Goal: Register for event/course

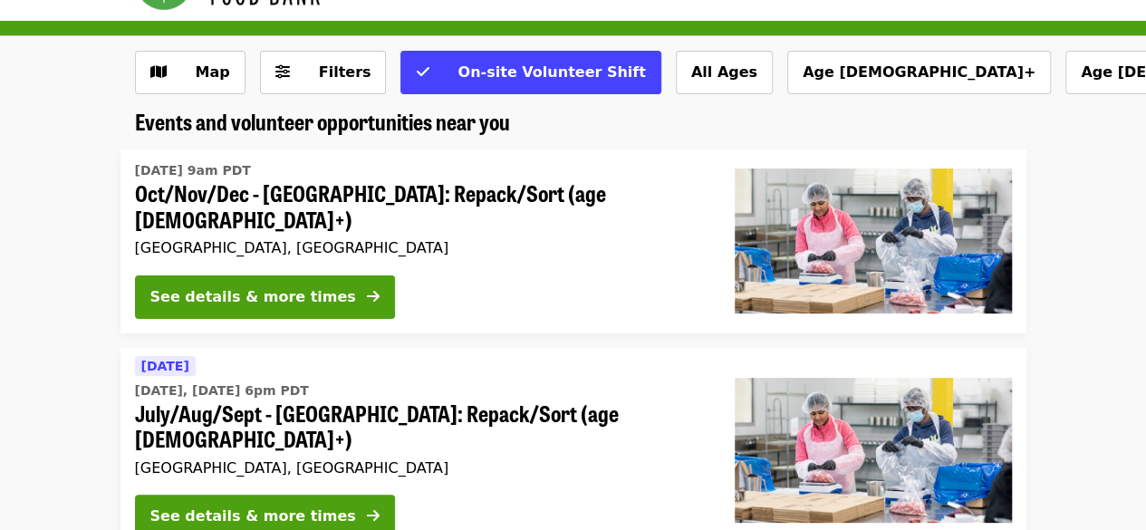
scroll to position [54, 0]
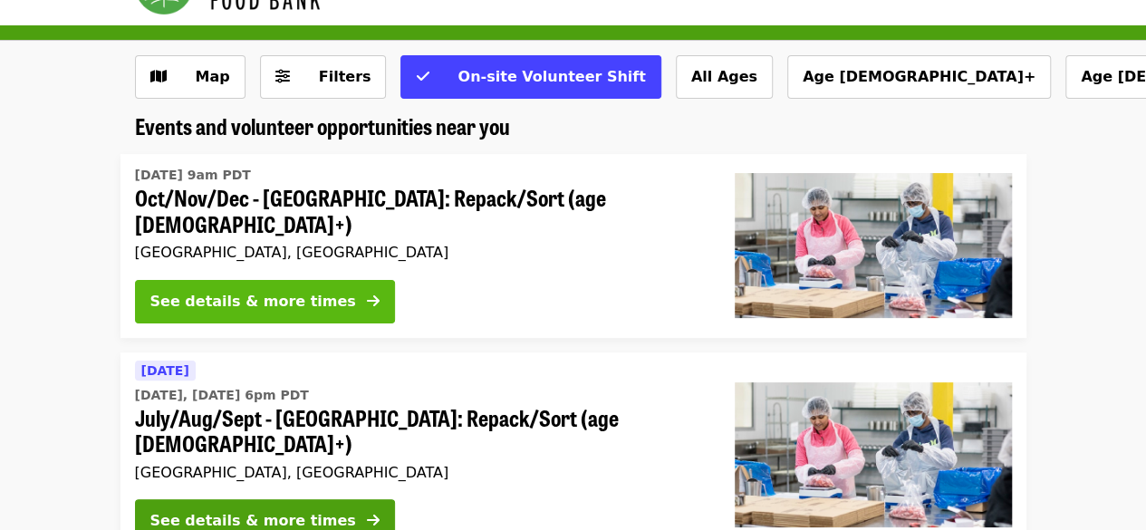
click at [304, 291] on div "See details & more times" at bounding box center [253, 302] width 206 height 22
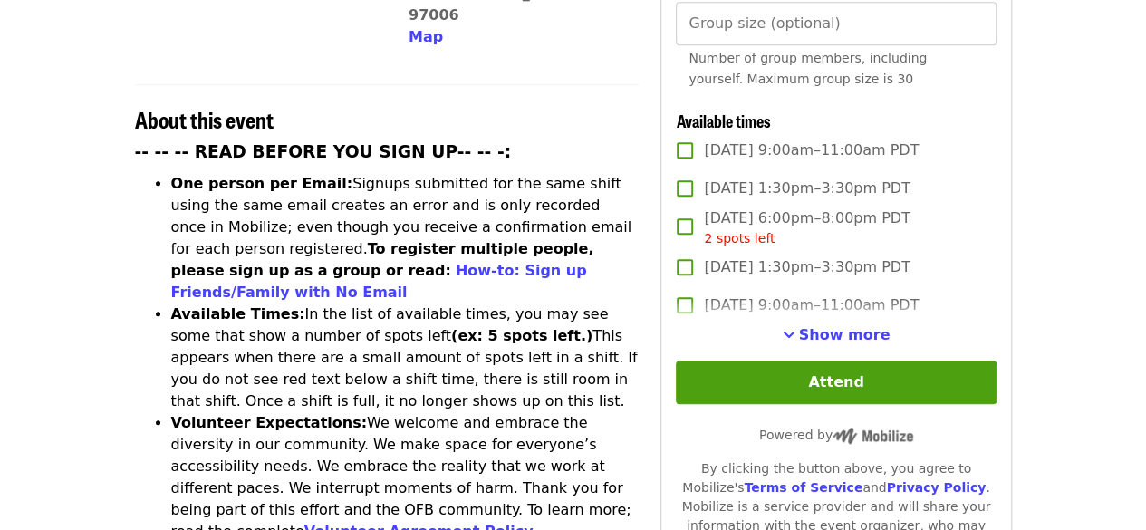
scroll to position [632, 0]
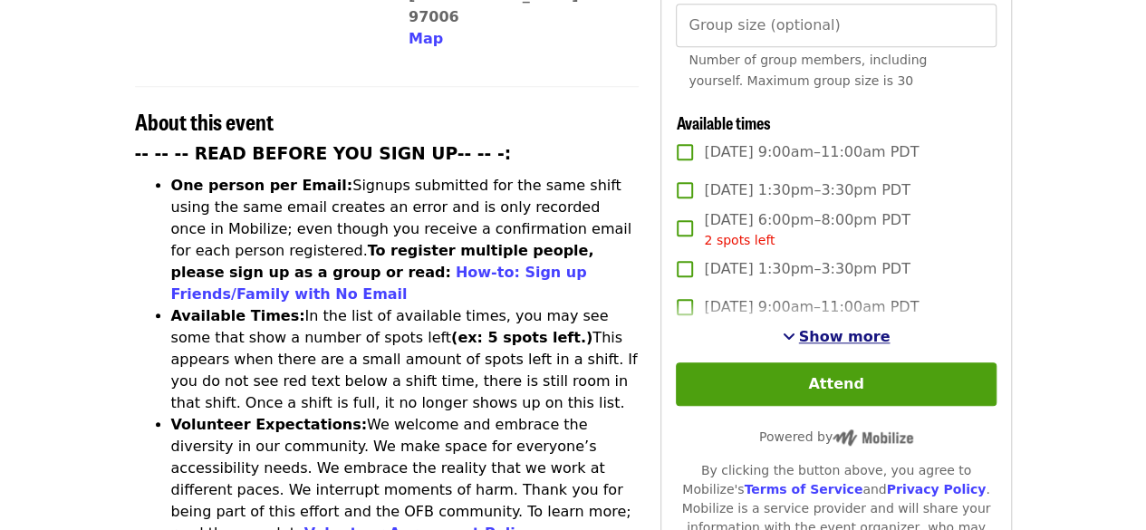
click at [835, 338] on span "Show more" at bounding box center [844, 336] width 91 height 17
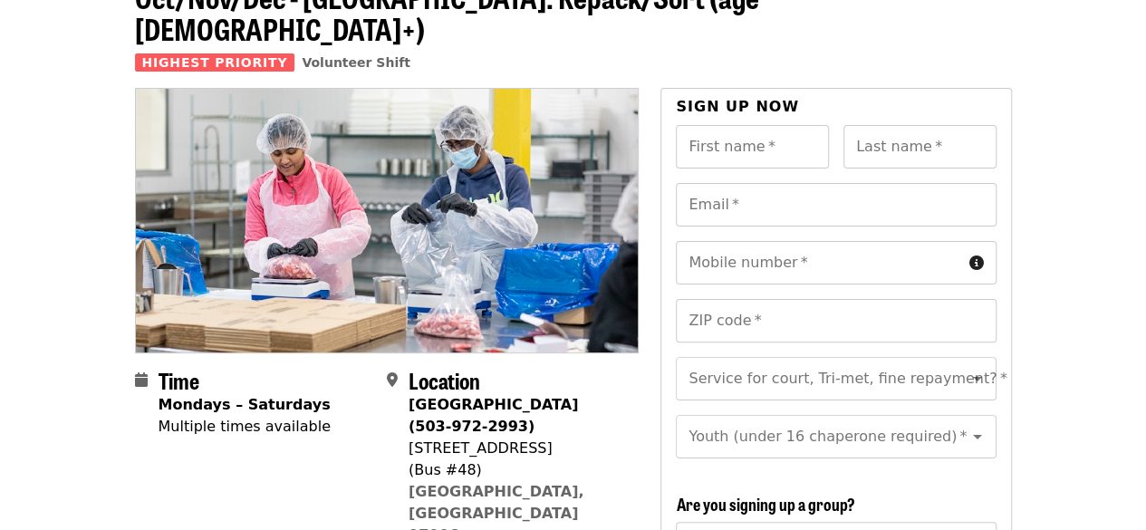
scroll to position [0, 0]
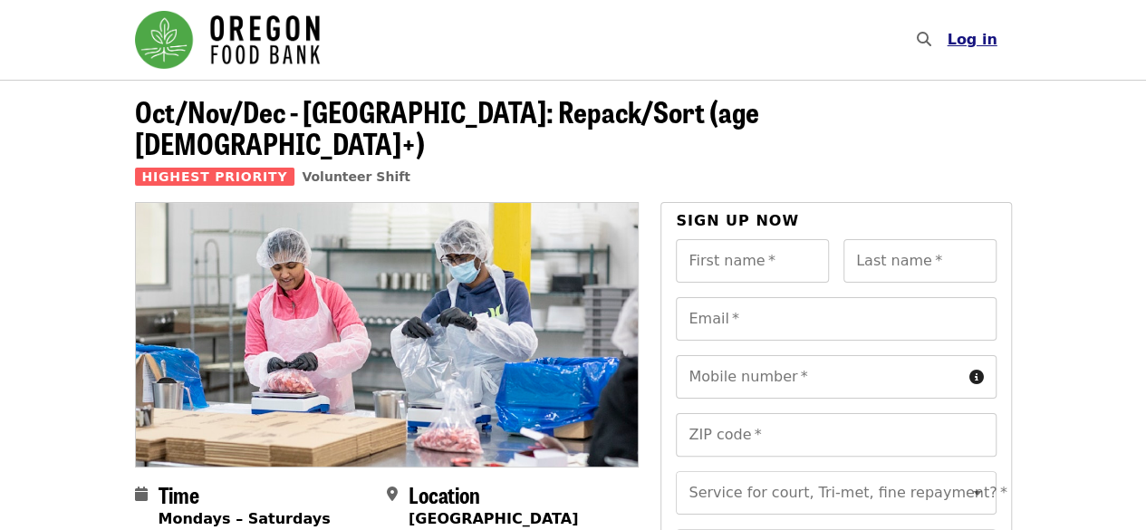
click at [987, 41] on span "Log in" at bounding box center [972, 39] width 50 height 17
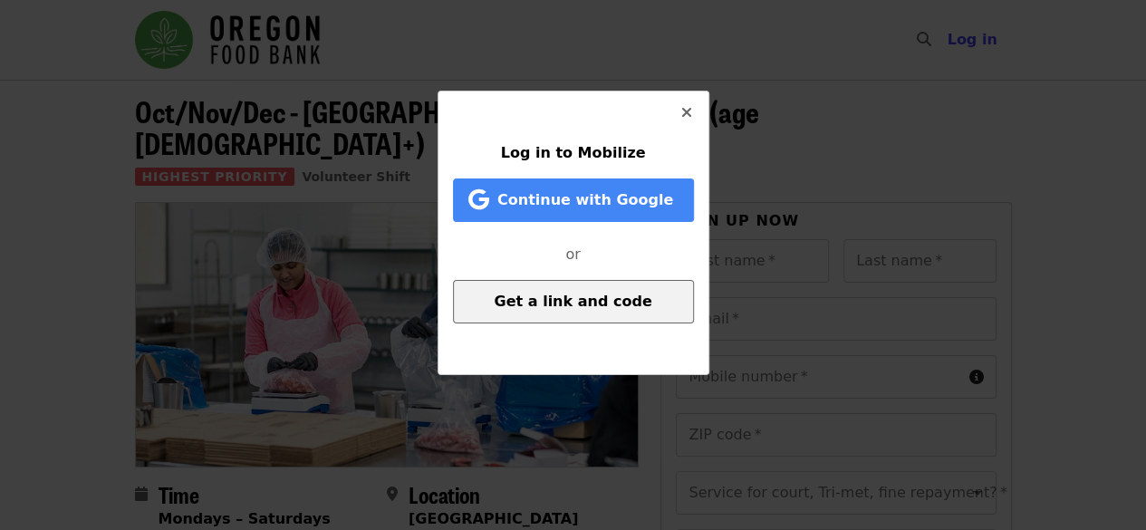
click at [552, 303] on span "Get a link and code" at bounding box center [573, 301] width 158 height 17
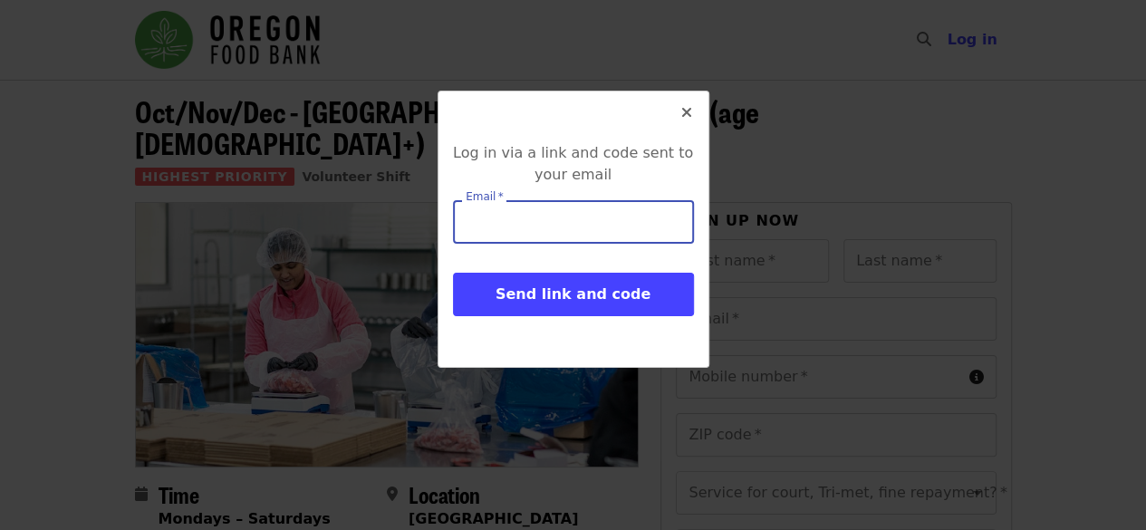
click at [561, 237] on input "Email   *" at bounding box center [573, 221] width 241 height 43
type input "**********"
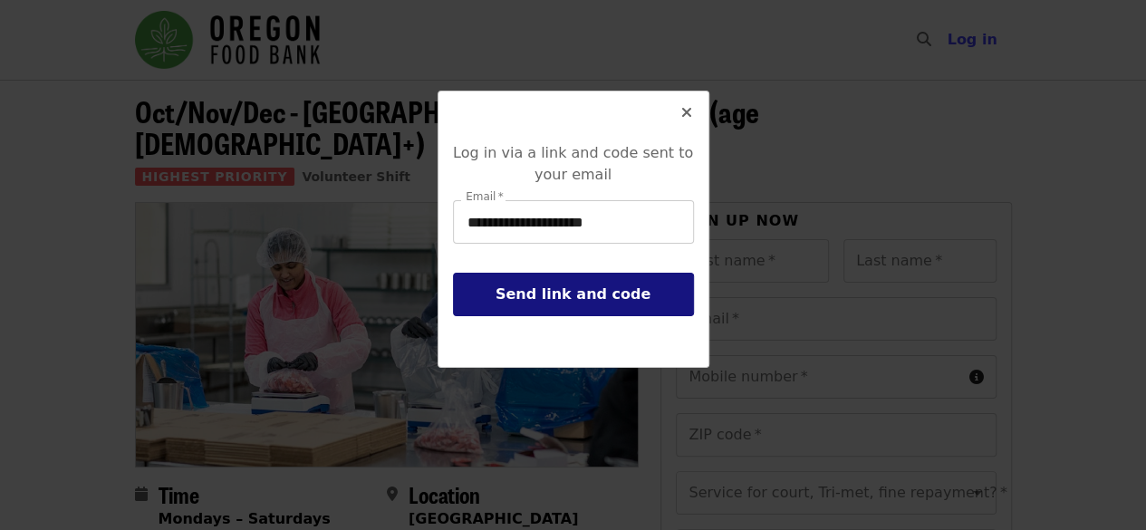
click at [543, 302] on span "Send link and code" at bounding box center [573, 293] width 155 height 17
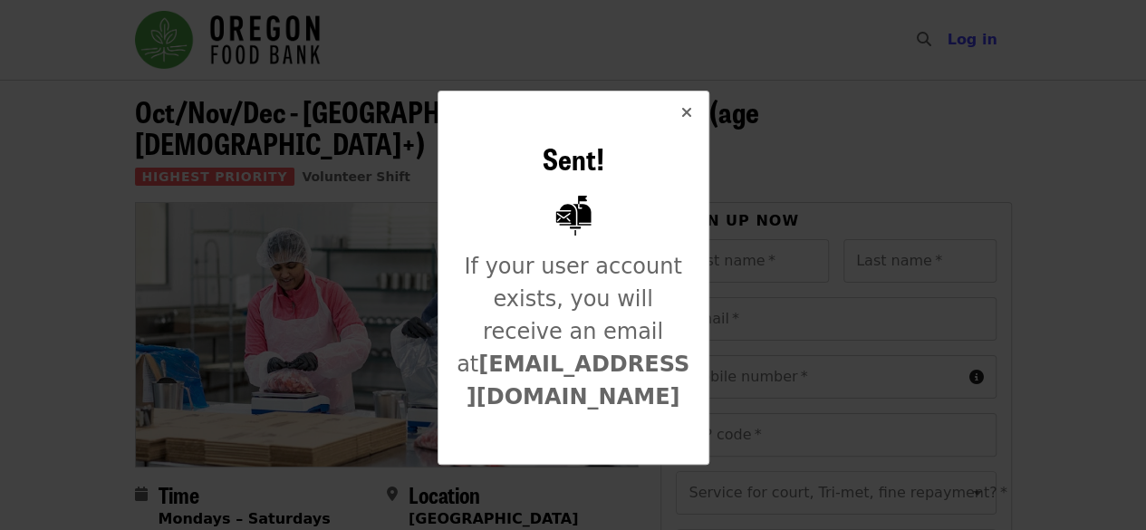
click at [686, 113] on icon "times icon" at bounding box center [686, 112] width 11 height 17
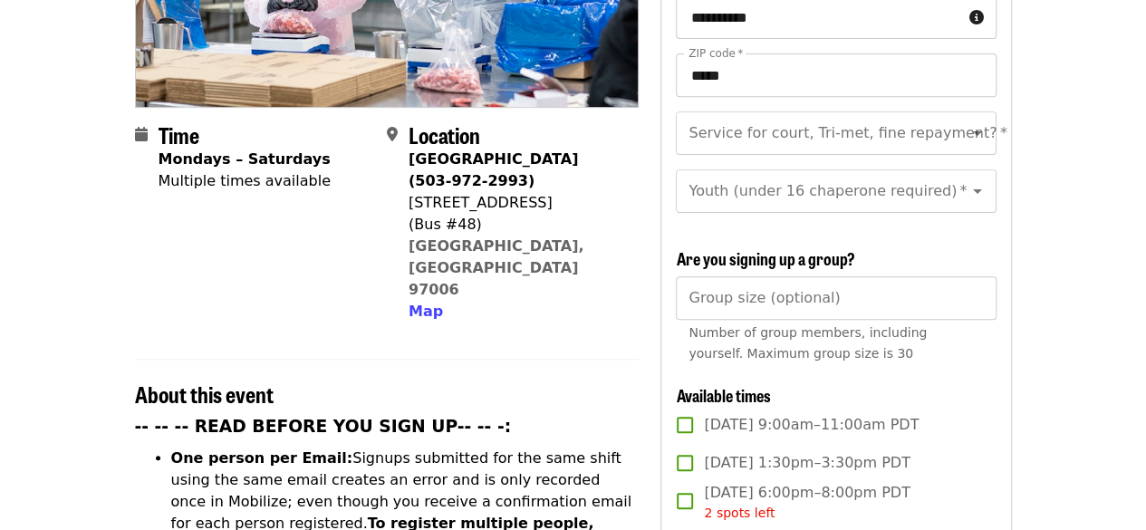
scroll to position [351, 0]
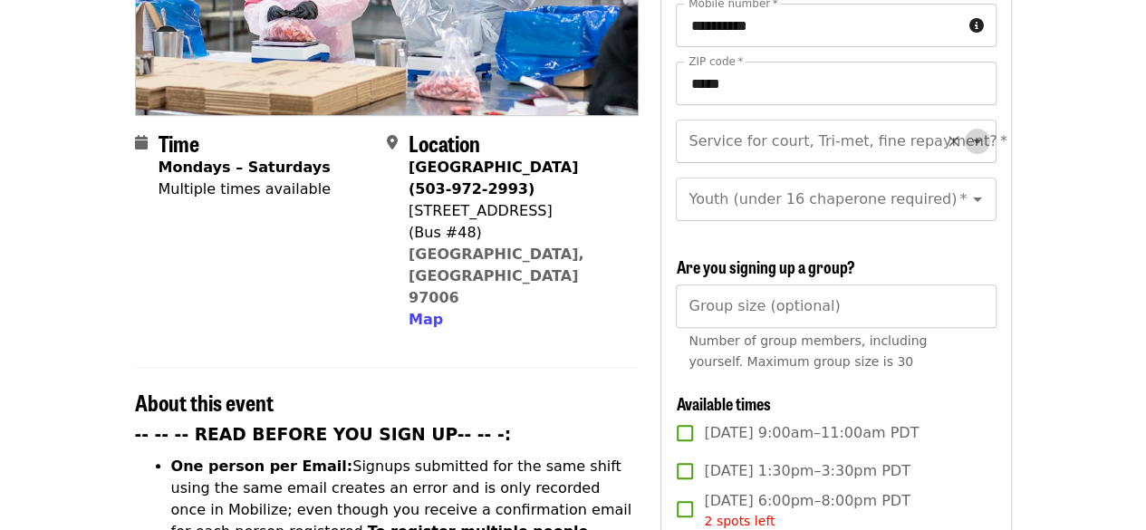
click at [967, 130] on icon "Open" at bounding box center [978, 141] width 22 height 22
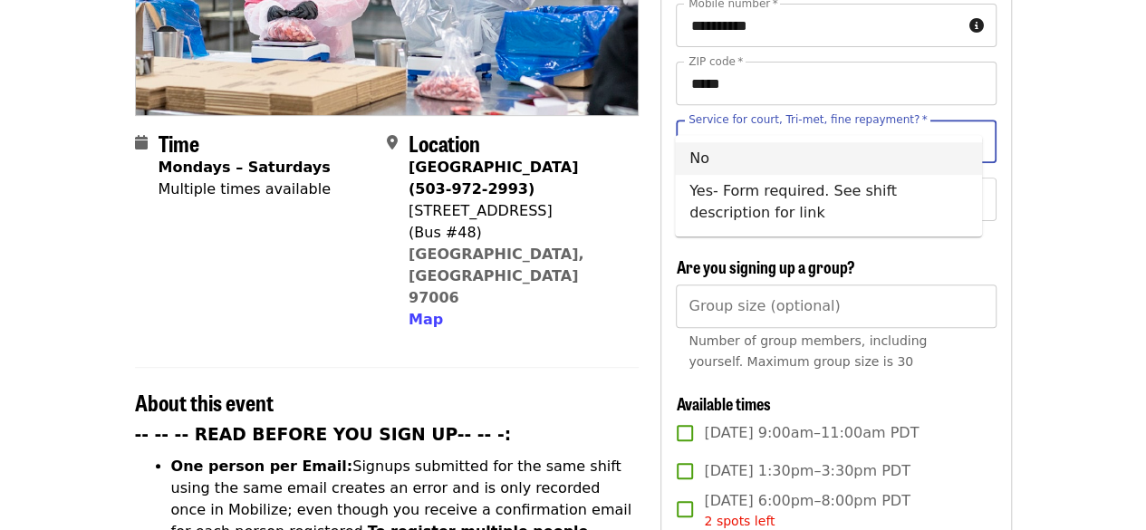
click at [897, 161] on li "No" at bounding box center [828, 158] width 307 height 33
type input "**"
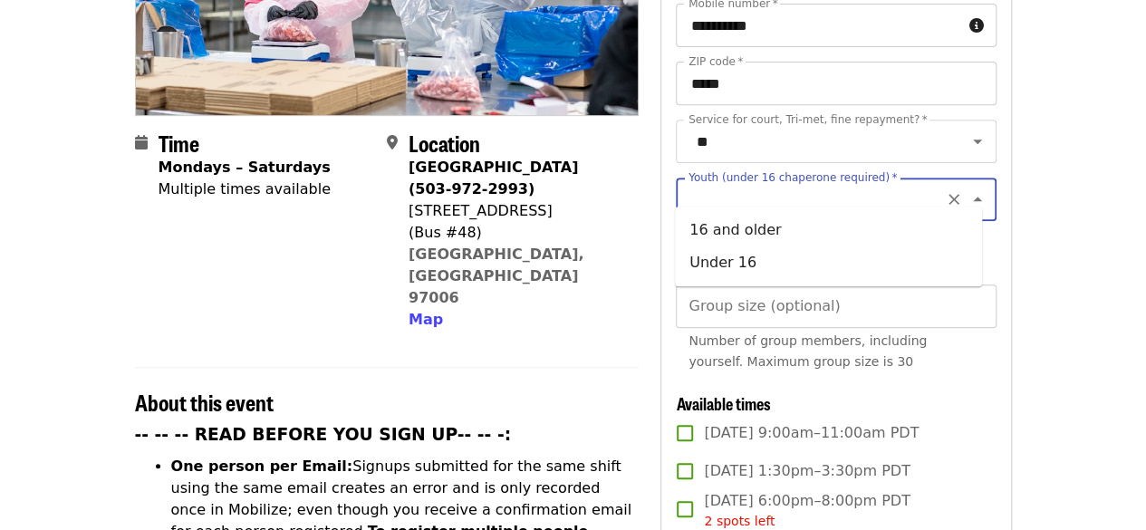
click at [900, 196] on input "Youth (under 16 chaperone required)   *" at bounding box center [813, 199] width 246 height 34
click at [874, 264] on li "Under 16" at bounding box center [828, 262] width 307 height 33
type input "********"
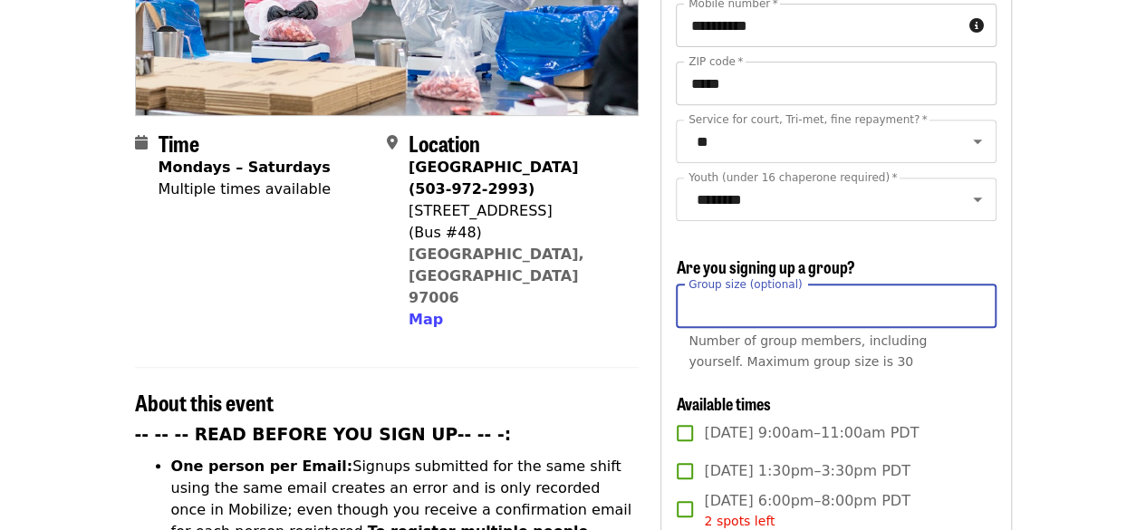
click at [862, 302] on input "Group size (optional)" at bounding box center [836, 305] width 320 height 43
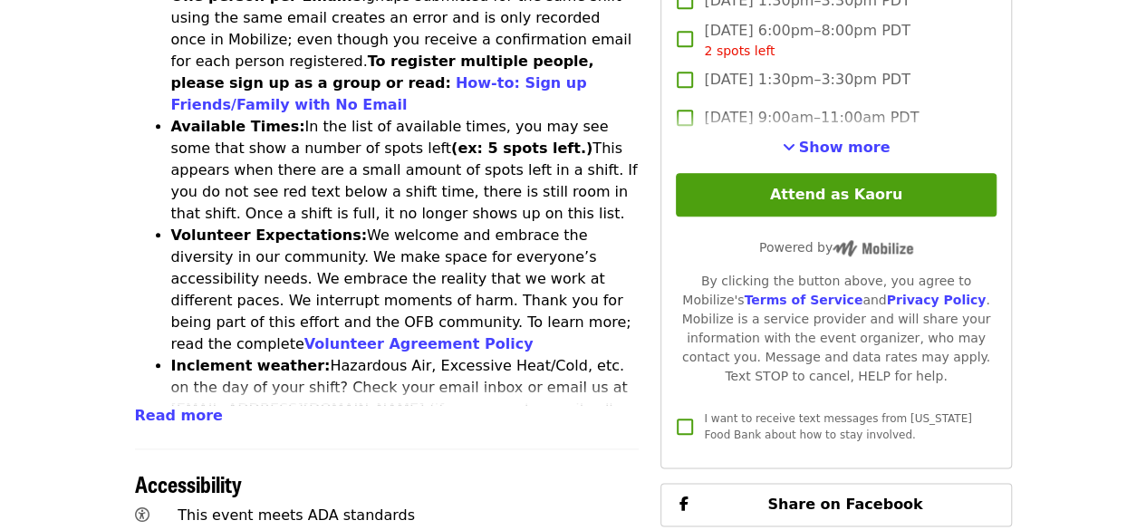
scroll to position [813, 0]
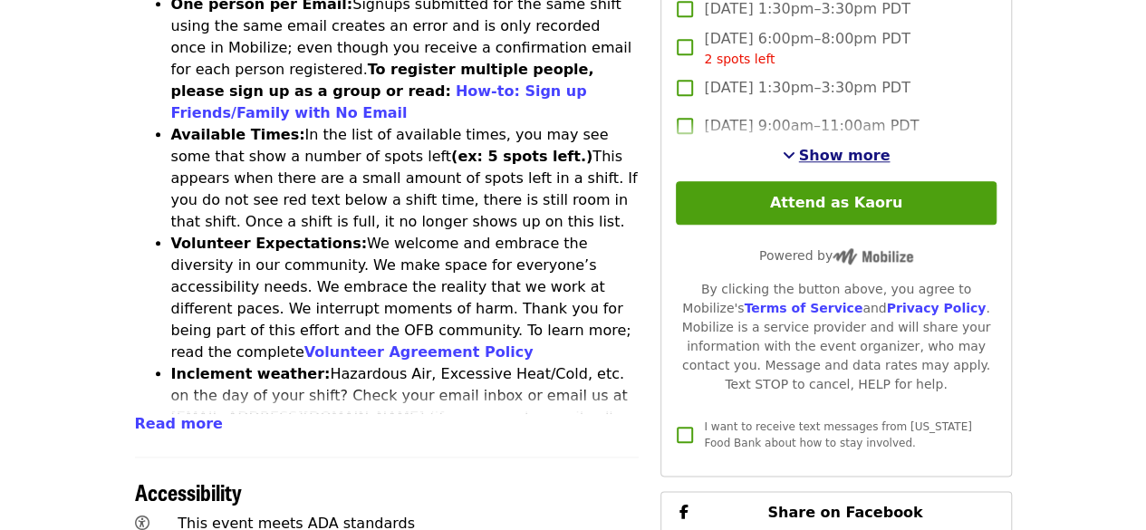
type input "*"
click at [842, 155] on span "Show more" at bounding box center [844, 155] width 91 height 17
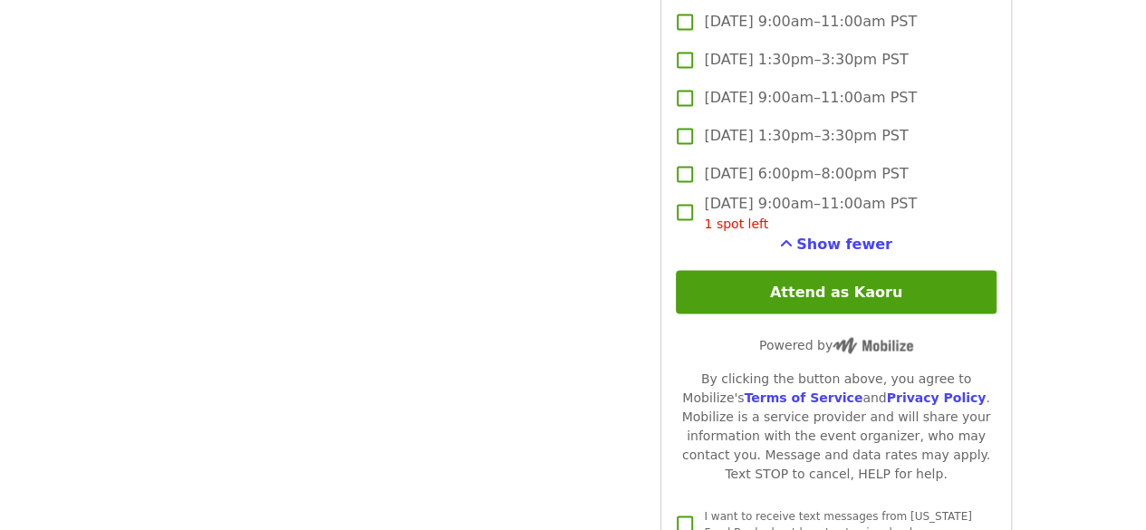
scroll to position [4885, 0]
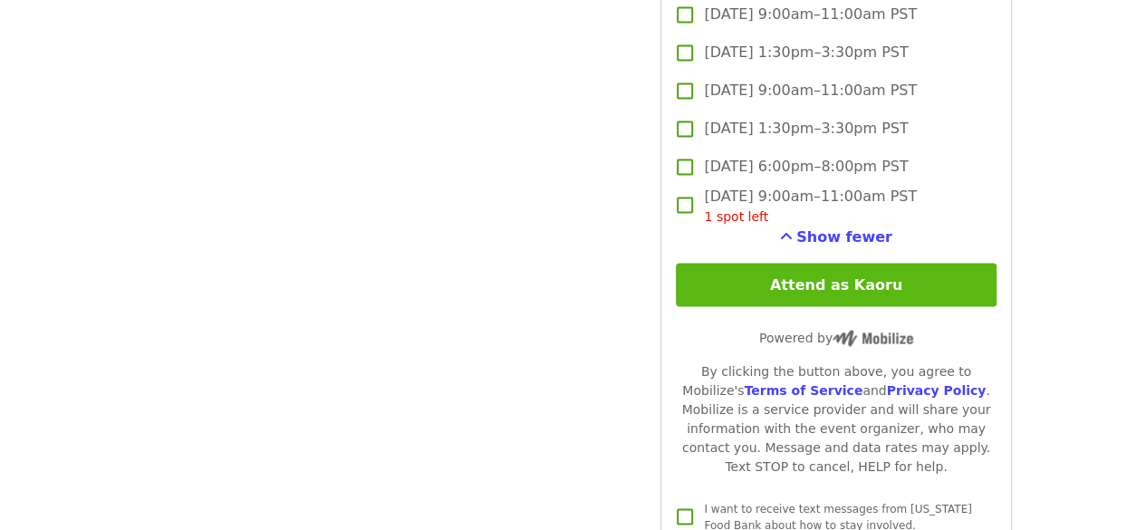
click at [854, 286] on button "Attend as Kaoru" at bounding box center [836, 284] width 320 height 43
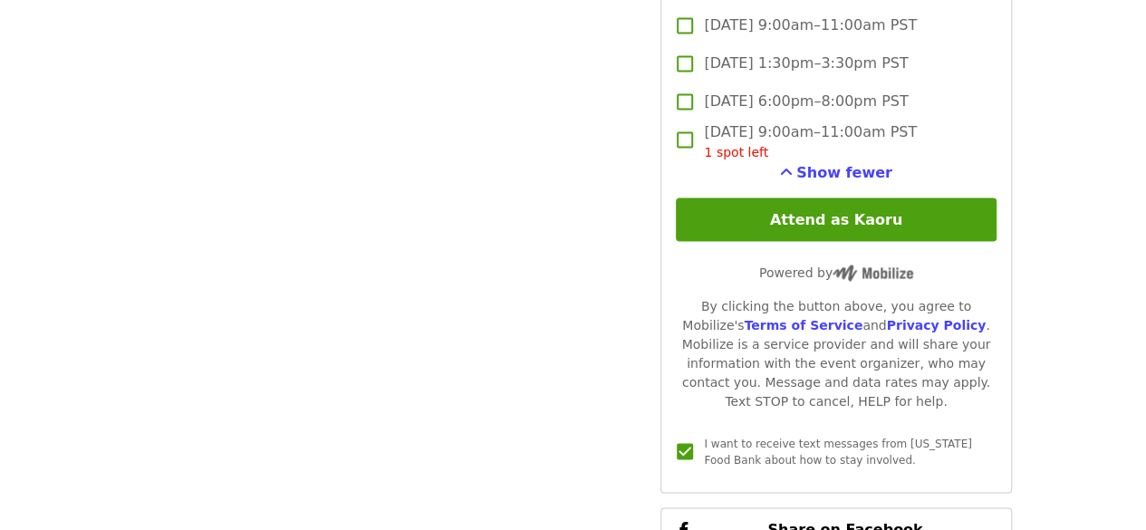
scroll to position [5002, 0]
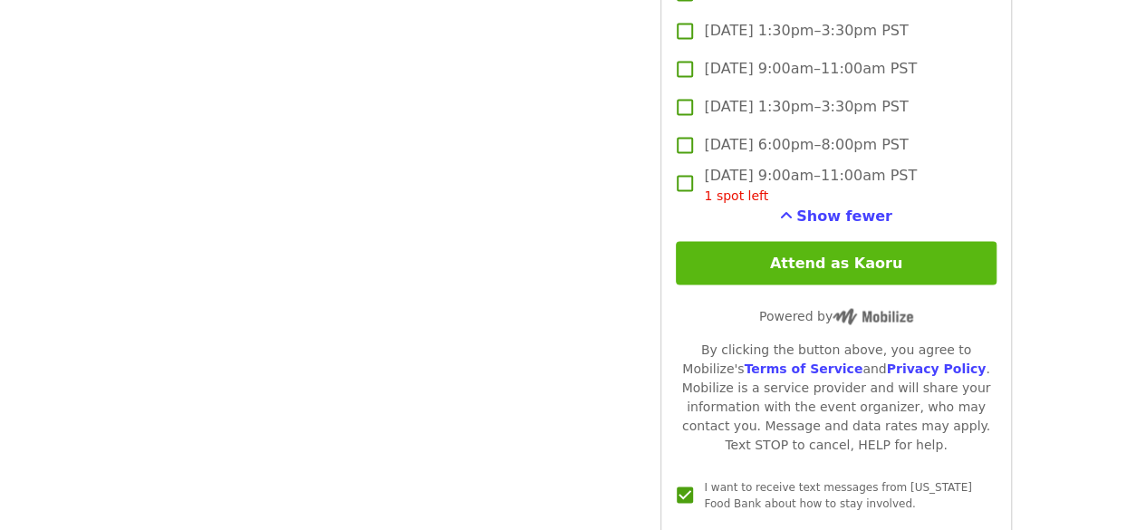
click at [920, 256] on button "Attend as Kaoru" at bounding box center [836, 262] width 320 height 43
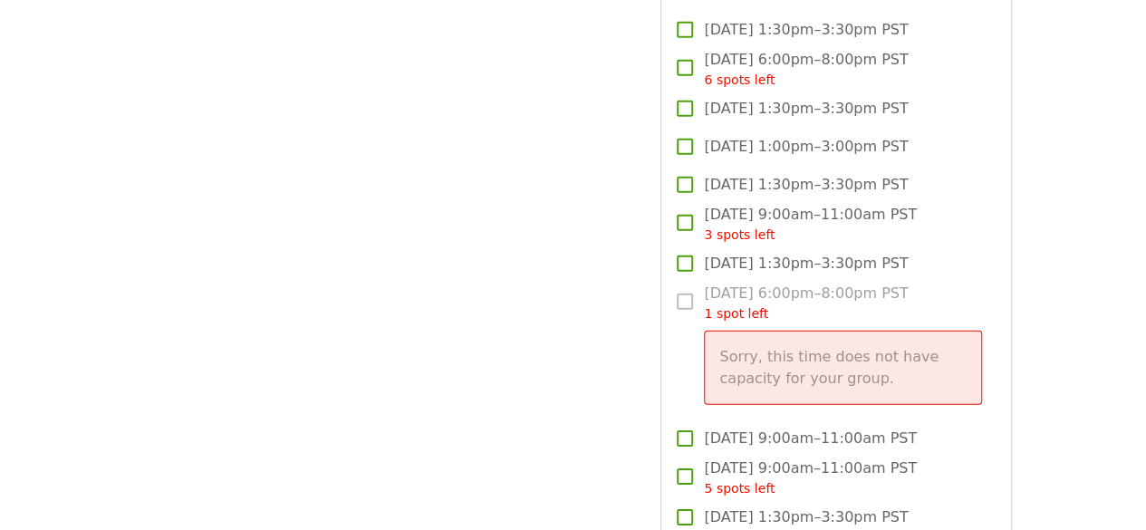
scroll to position [2589, 0]
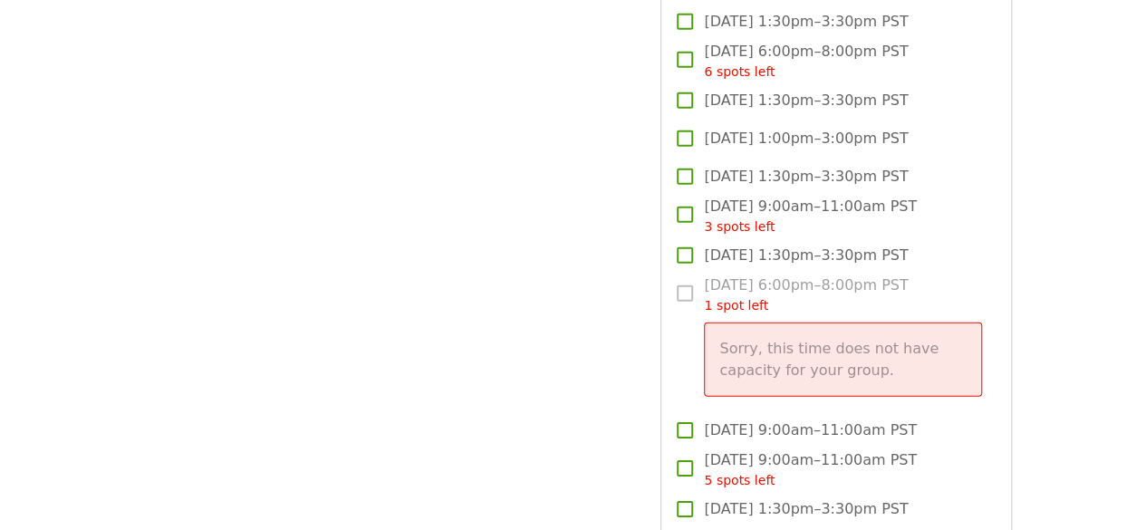
click at [687, 286] on label "[DATE] 6:00pm–8:00pm PST 1 spot left Sorry, this time does not have capacity fo…" at bounding box center [823, 342] width 315 height 137
drag, startPoint x: 1145, startPoint y: 241, endPoint x: 1156, endPoint y: 245, distance: 11.8
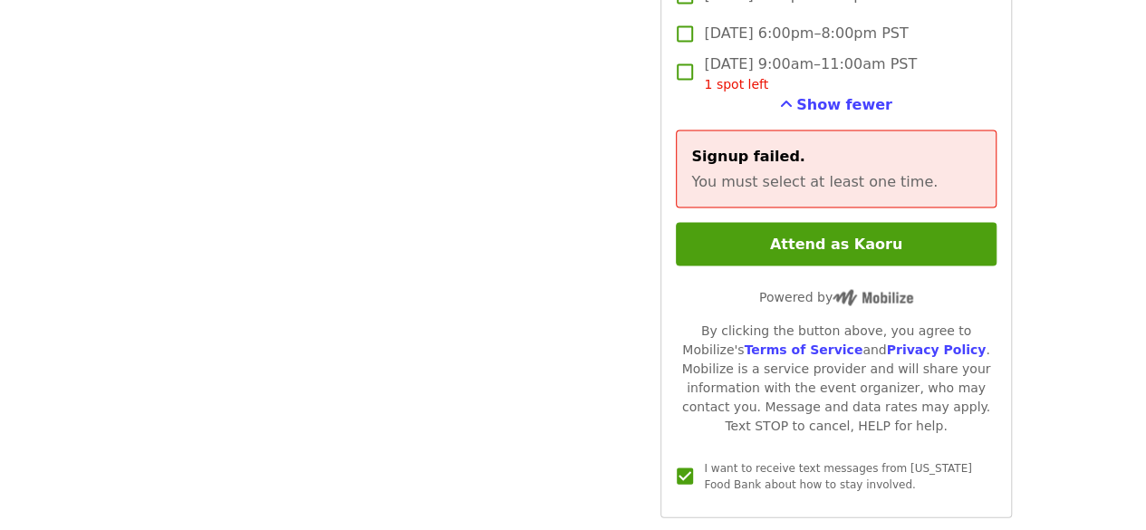
scroll to position [5002, 0]
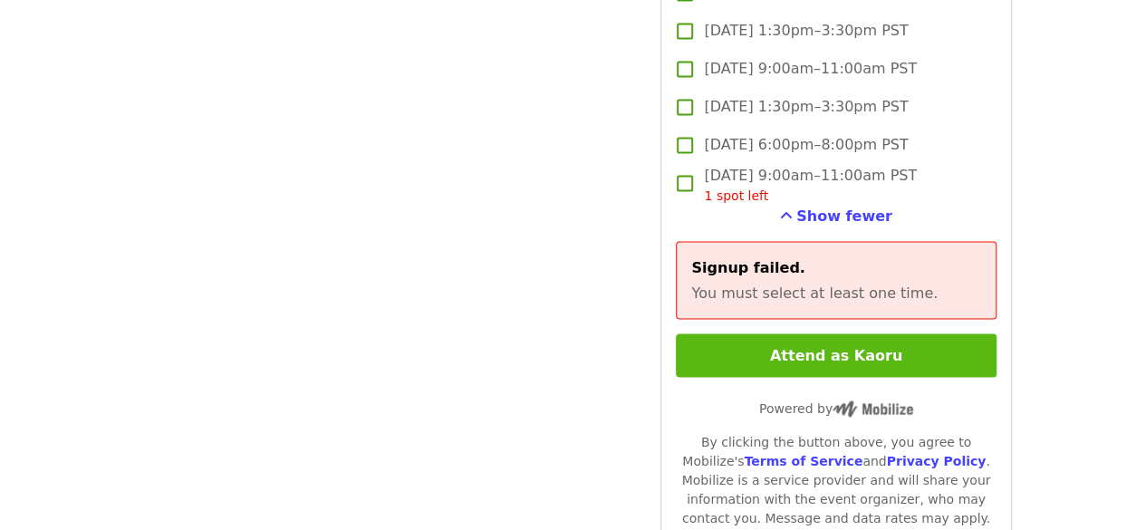
click at [871, 361] on button "Attend as Kaoru" at bounding box center [836, 354] width 320 height 43
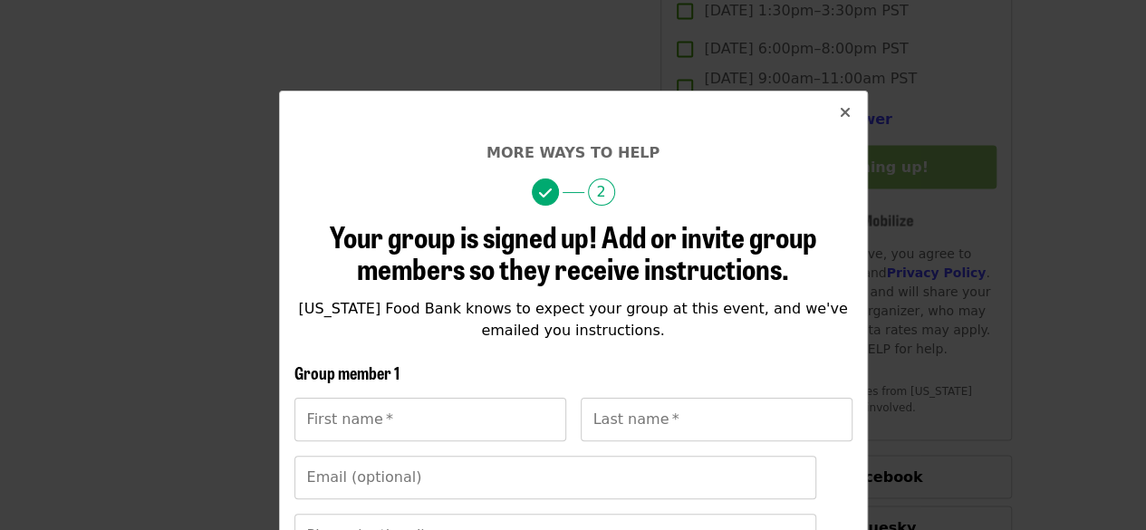
click at [1136, 146] on div "More ways to help 2 Your group is signed up! Add or invite group members so the…" at bounding box center [573, 265] width 1146 height 530
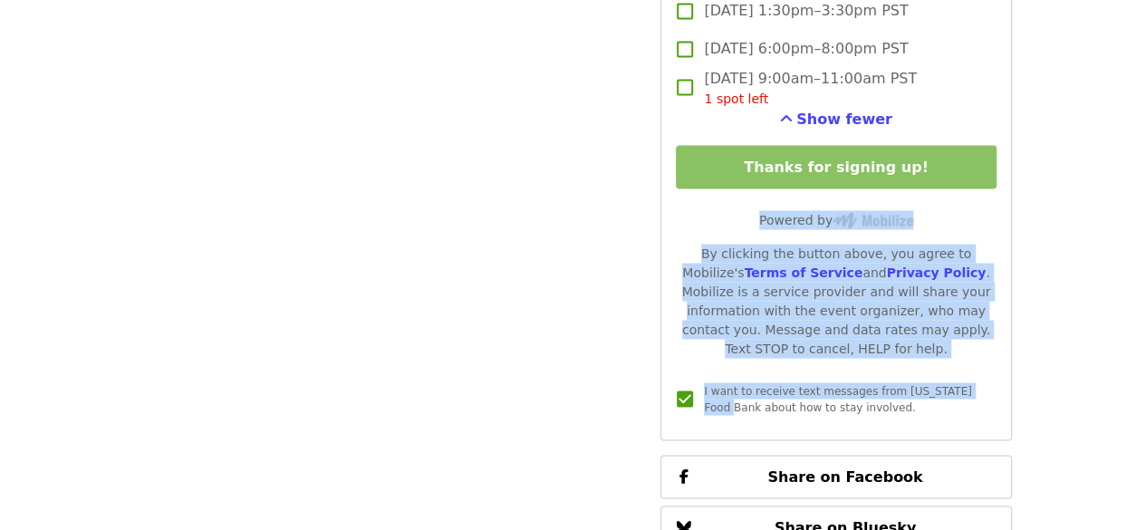
scroll to position [4587, 0]
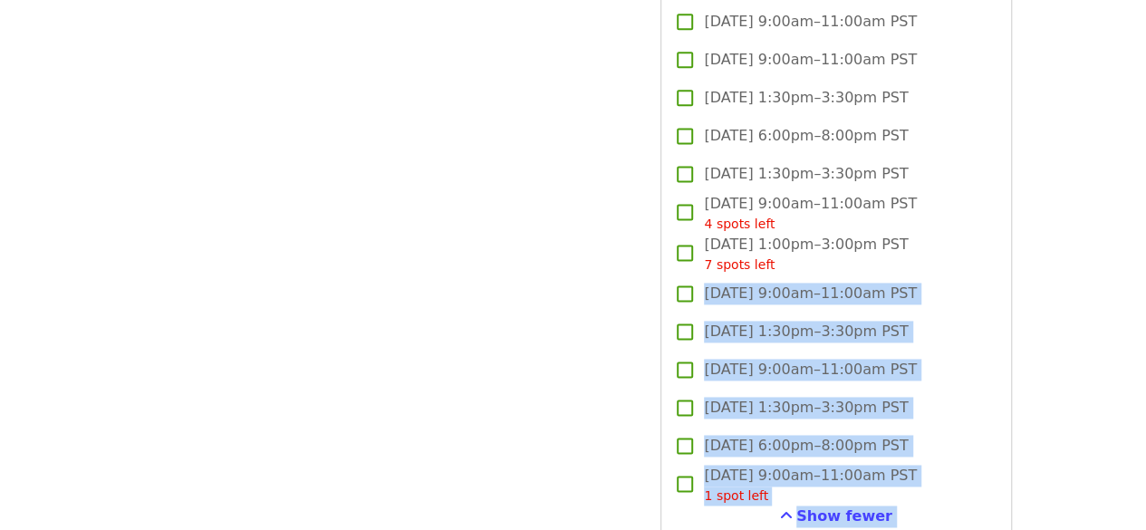
drag, startPoint x: 1136, startPoint y: 146, endPoint x: 816, endPoint y: -79, distance: 390.8
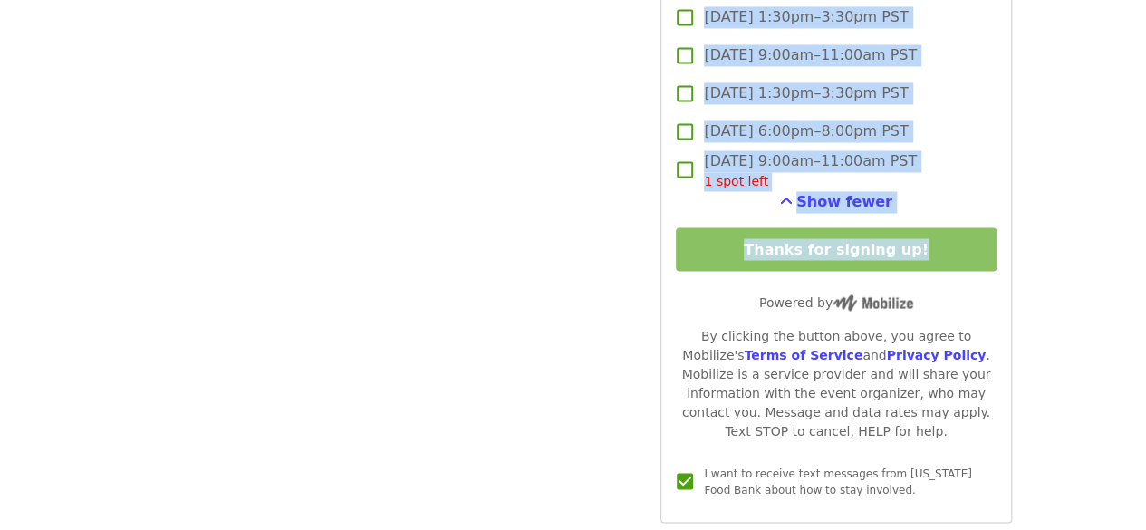
scroll to position [4884, 0]
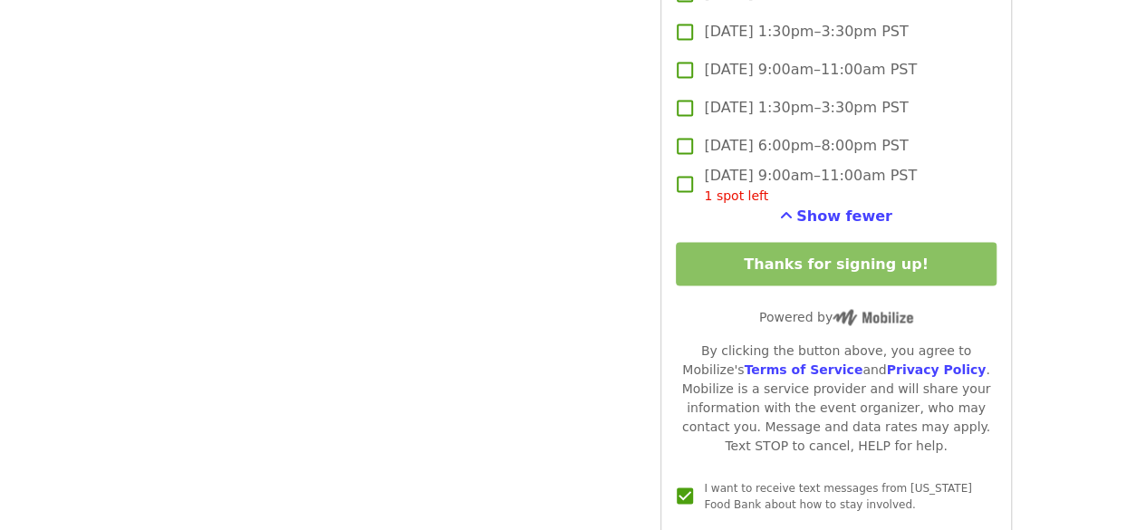
scroll to position [4855, 0]
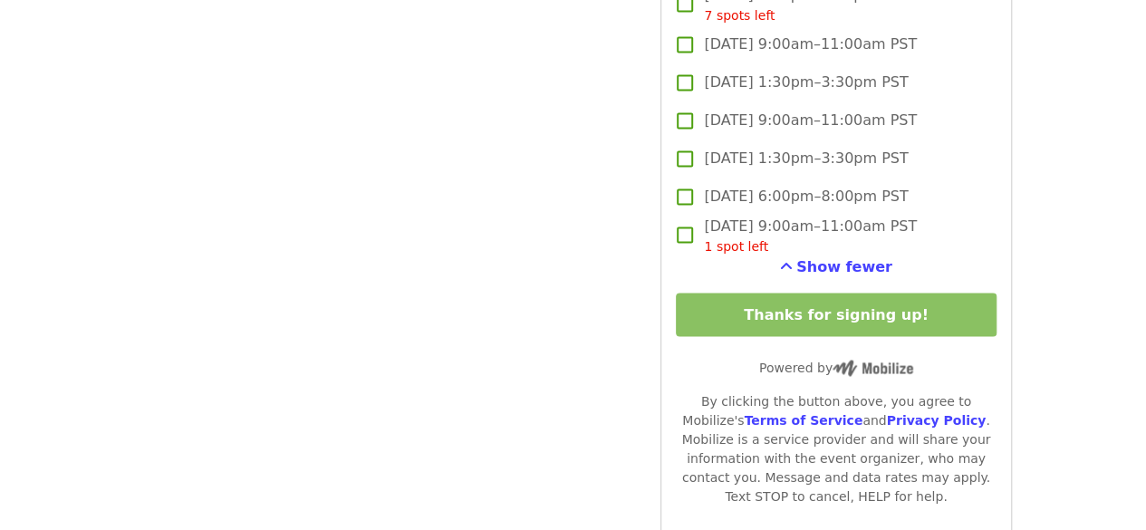
click at [976, 217] on label "[DATE] 9:00am–11:00am PST 1 spot left" at bounding box center [823, 236] width 315 height 41
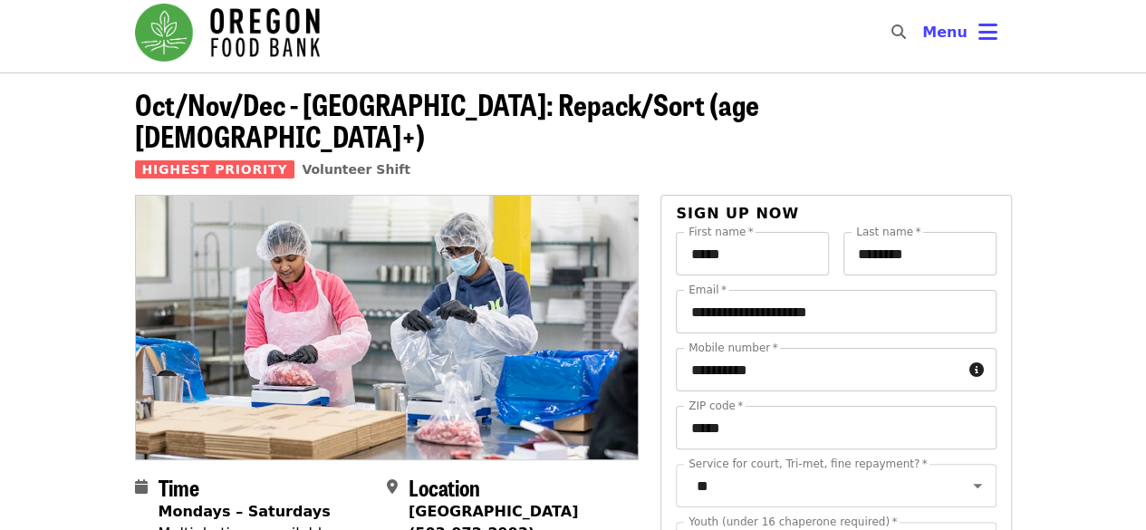
scroll to position [0, 0]
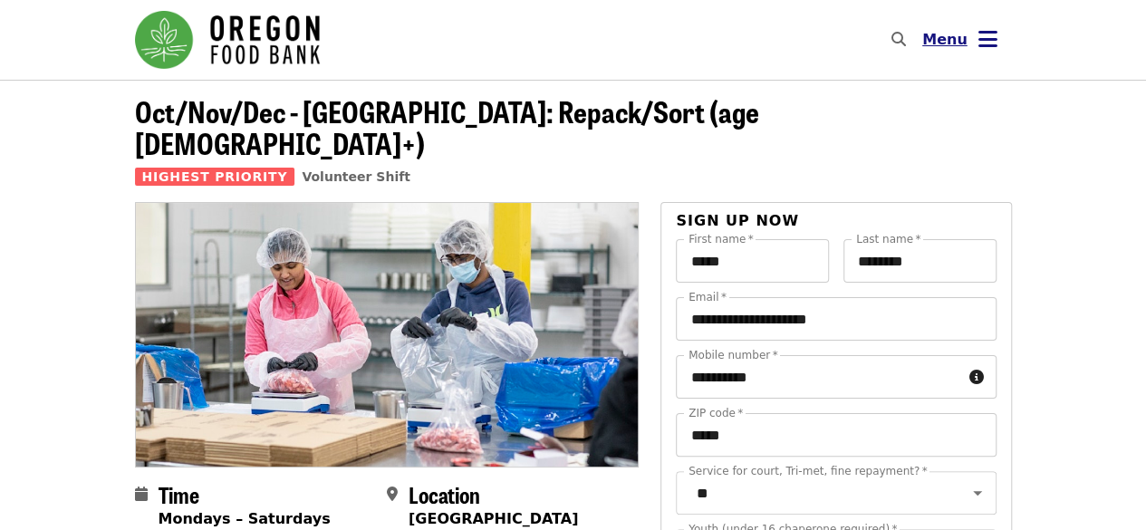
click at [952, 44] on span "Menu" at bounding box center [944, 39] width 45 height 17
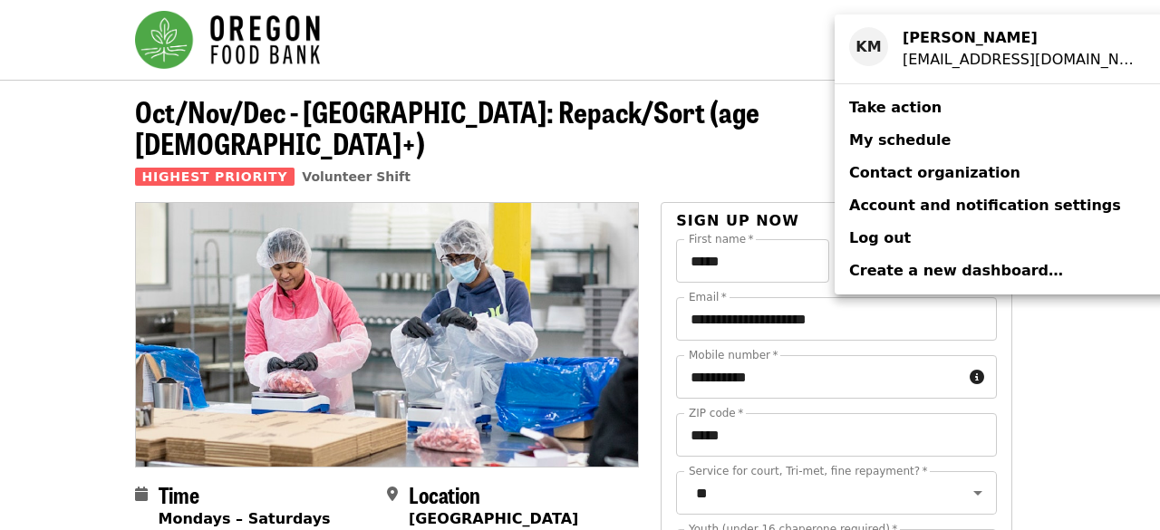
click at [881, 130] on span "My schedule" at bounding box center [899, 141] width 101 height 22
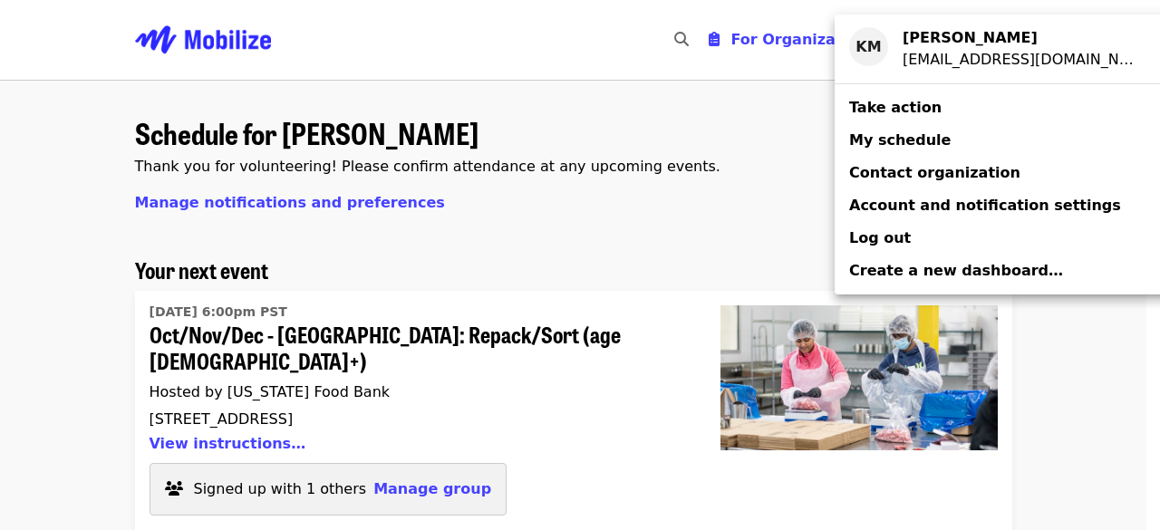
click at [1145, 84] on div "Account menu" at bounding box center [580, 265] width 1160 height 530
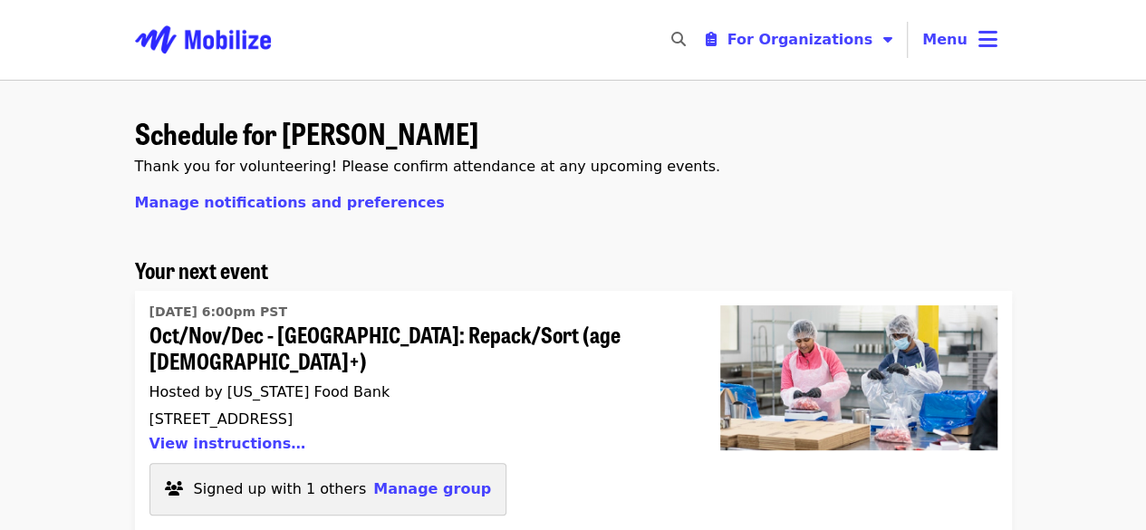
scroll to position [257, 0]
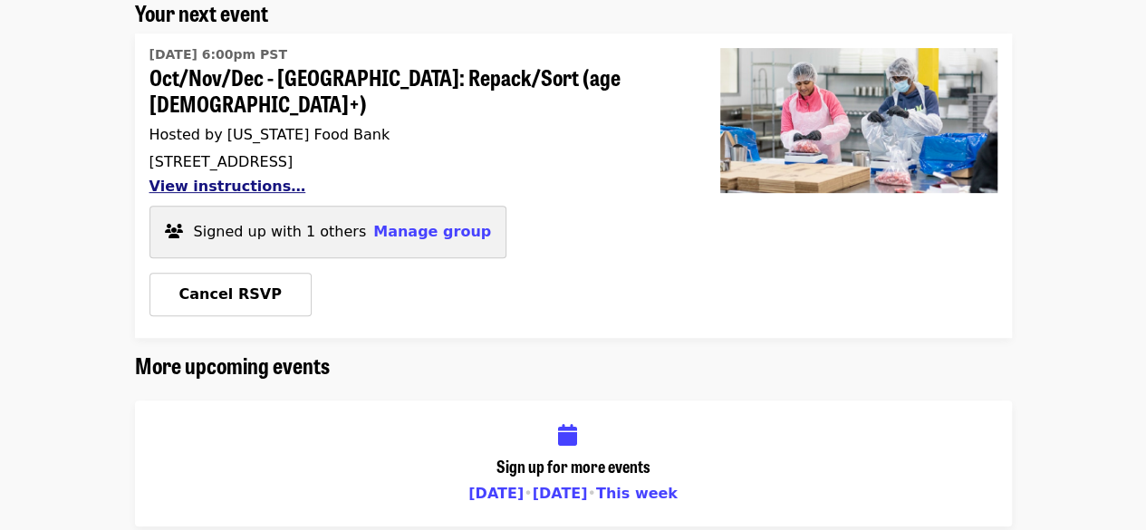
click at [203, 178] on button "View instructions…" at bounding box center [227, 186] width 157 height 17
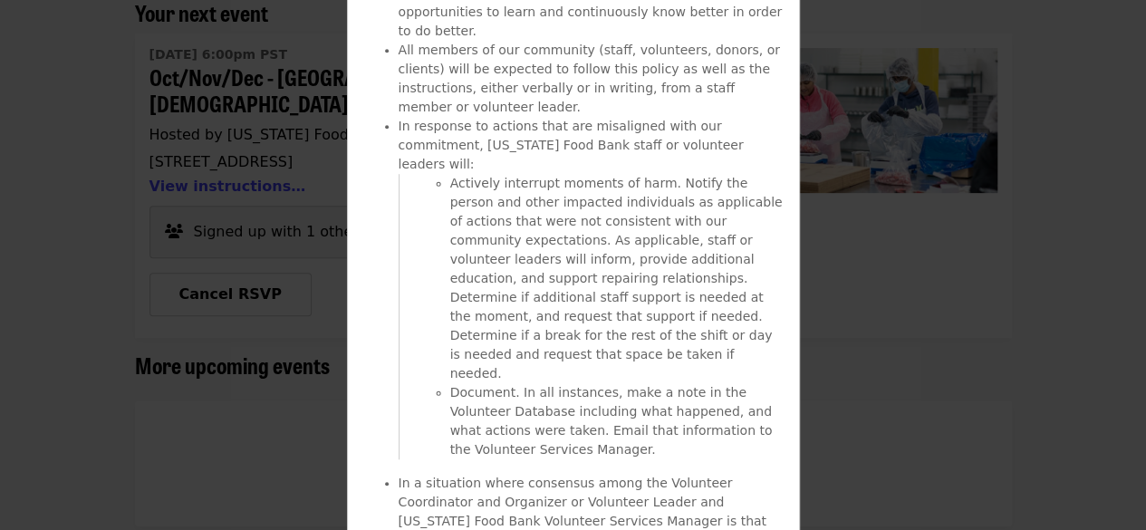
scroll to position [4410, 0]
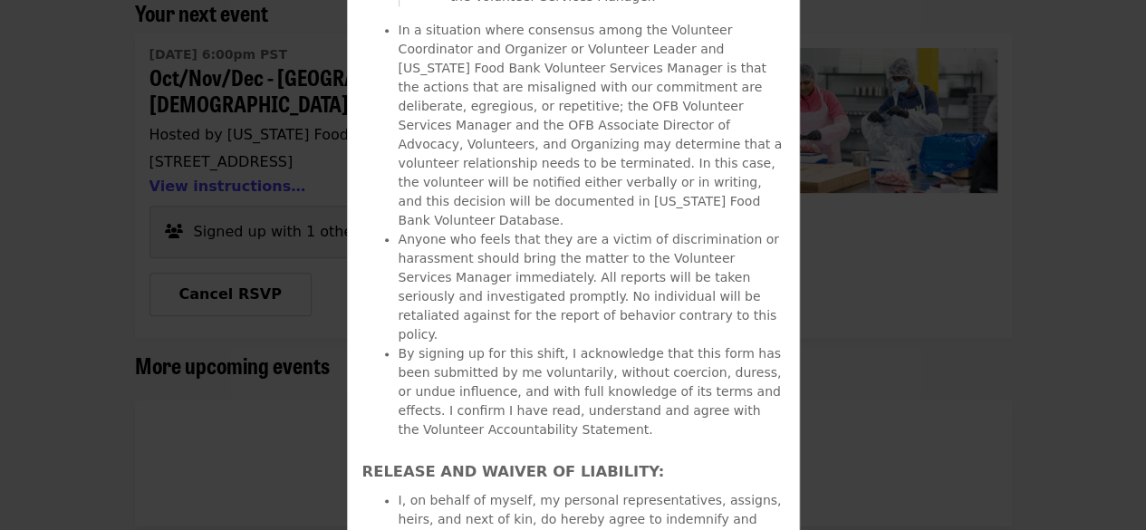
click at [931, 479] on div "Details Oct/Nov/Dec - [GEOGRAPHIC_DATA]: Repack/Sort (age [DEMOGRAPHIC_DATA]+) …" at bounding box center [573, 265] width 1146 height 530
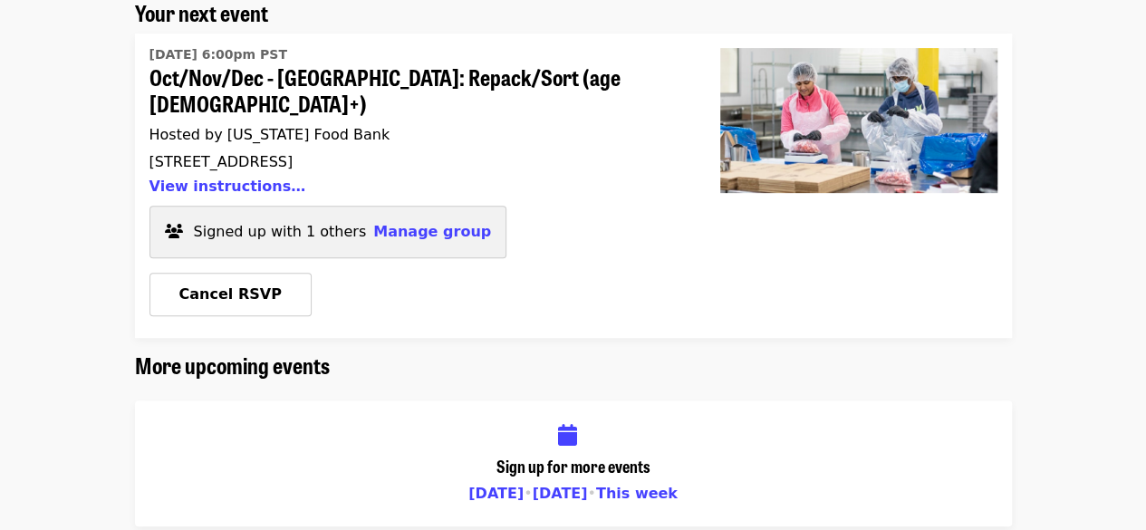
scroll to position [255, 0]
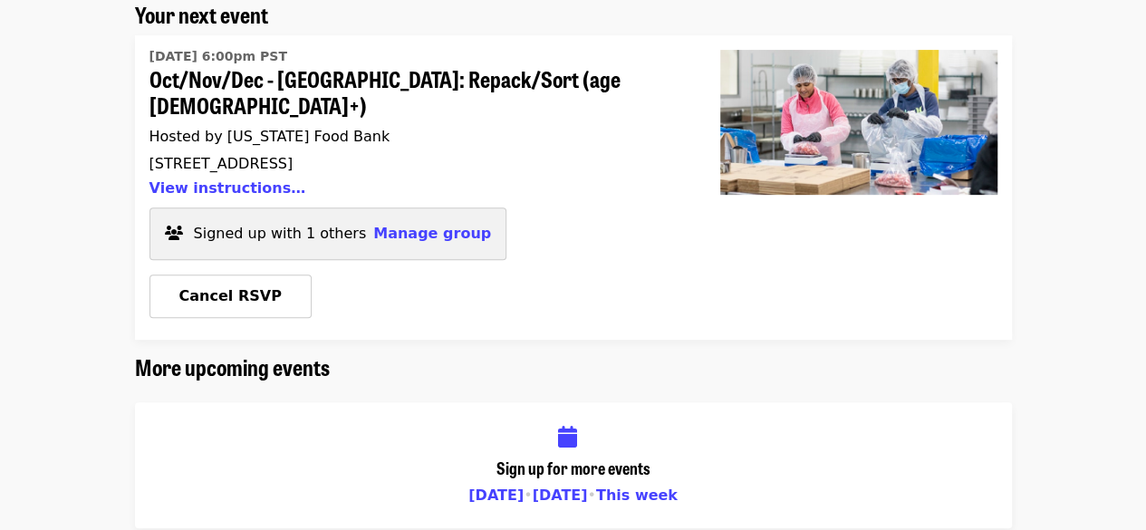
click at [569, 424] on icon "calendar icon" at bounding box center [567, 437] width 19 height 26
click at [399, 225] on span "Manage group" at bounding box center [432, 233] width 118 height 17
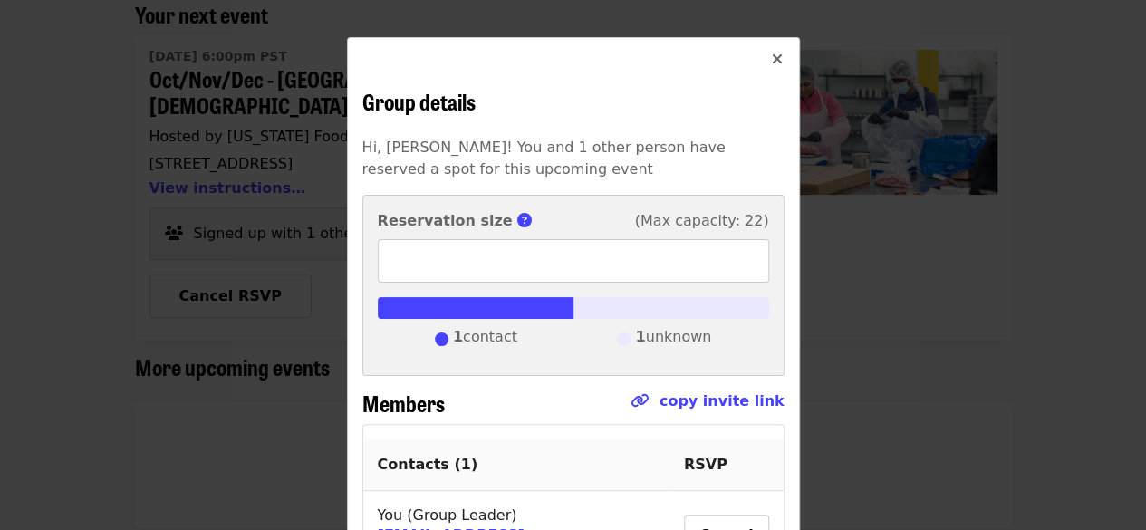
scroll to position [312, 0]
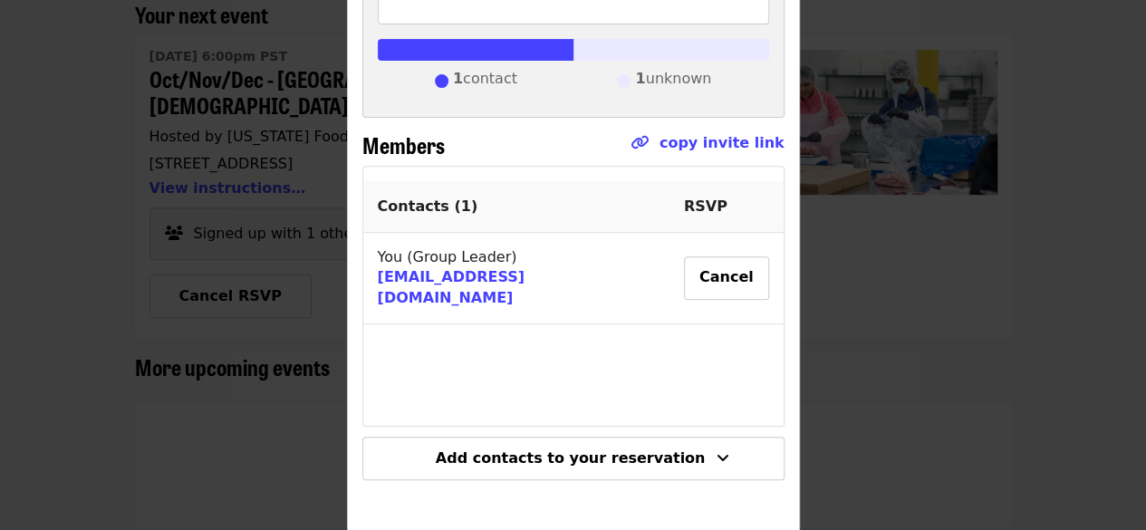
click at [1036, 137] on div "Group details Hi, [PERSON_NAME]! You and 1 other person have reserved a spot fo…" at bounding box center [573, 265] width 1146 height 530
click at [987, 81] on div "Group details Hi, [PERSON_NAME]! You and 1 other person have reserved a spot fo…" at bounding box center [573, 265] width 1146 height 530
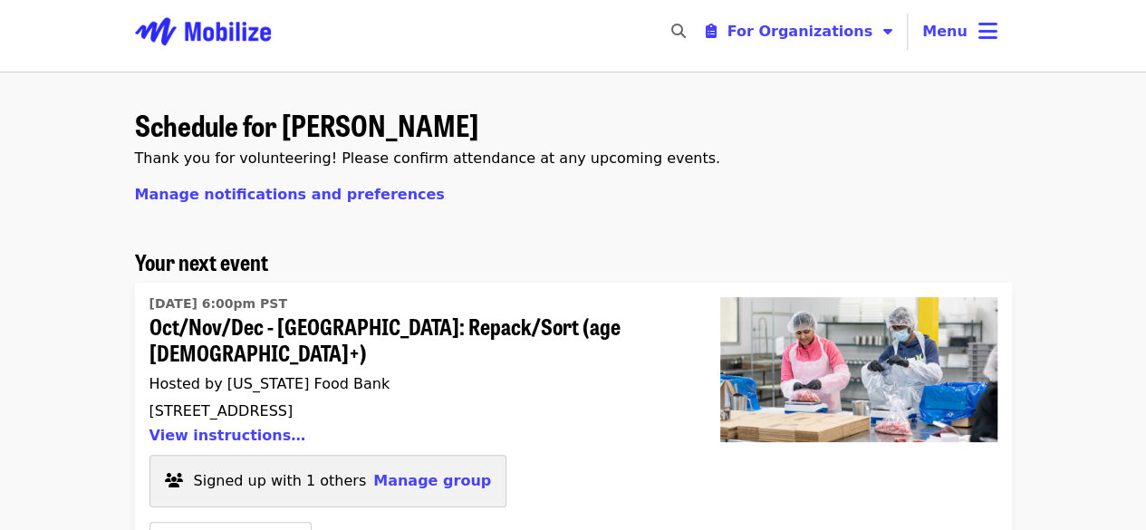
scroll to position [0, 0]
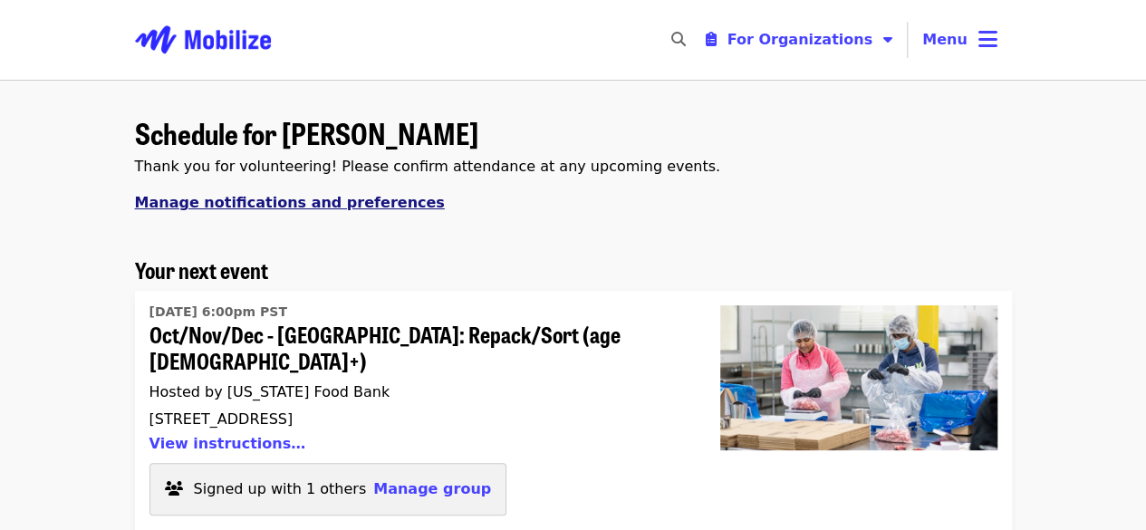
click at [308, 202] on span "Manage notifications and preferences" at bounding box center [290, 202] width 310 height 17
click at [328, 334] on span "Oct/Nov/Dec - [GEOGRAPHIC_DATA]: Repack/Sort (age [DEMOGRAPHIC_DATA]+)" at bounding box center [412, 348] width 527 height 53
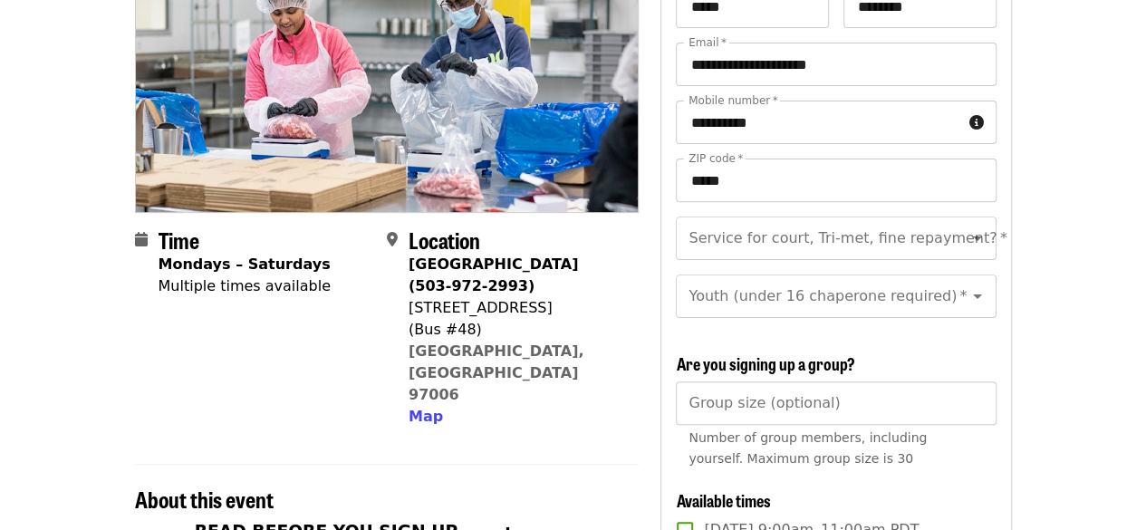
scroll to position [270, 0]
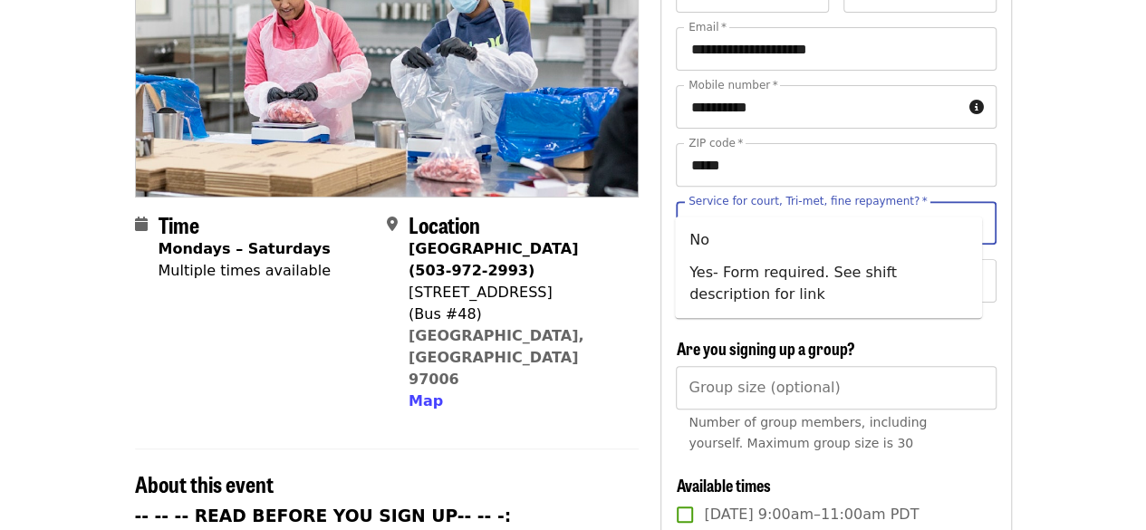
click at [895, 206] on input "Service for court, Tri-met, fine repayment?   *" at bounding box center [813, 223] width 246 height 34
click at [792, 242] on li "No" at bounding box center [828, 240] width 307 height 33
type input "**"
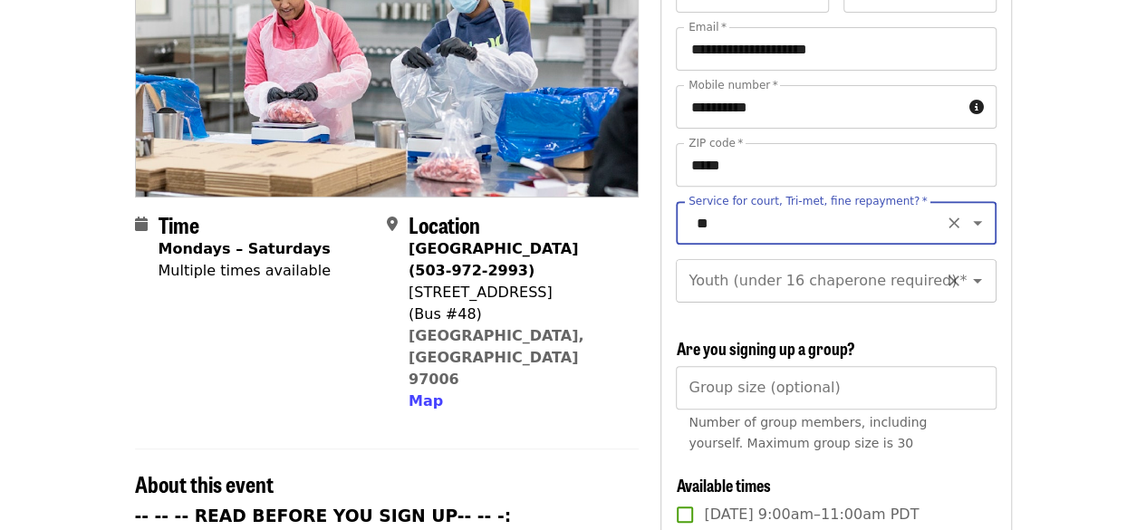
click at [784, 264] on input "Youth (under 16 chaperone required)   *" at bounding box center [813, 281] width 246 height 34
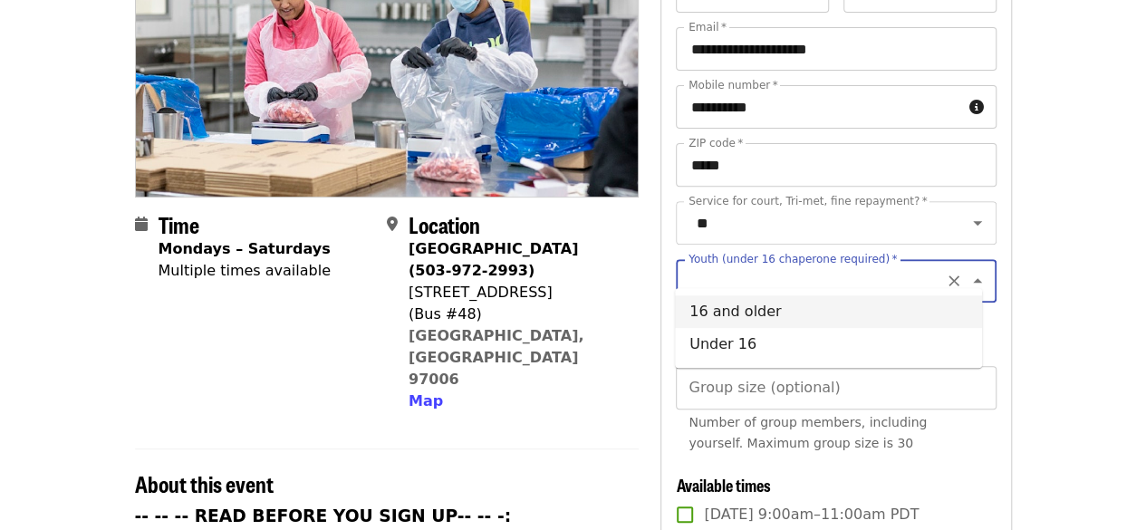
click at [766, 314] on li "16 and older" at bounding box center [828, 311] width 307 height 33
type input "**********"
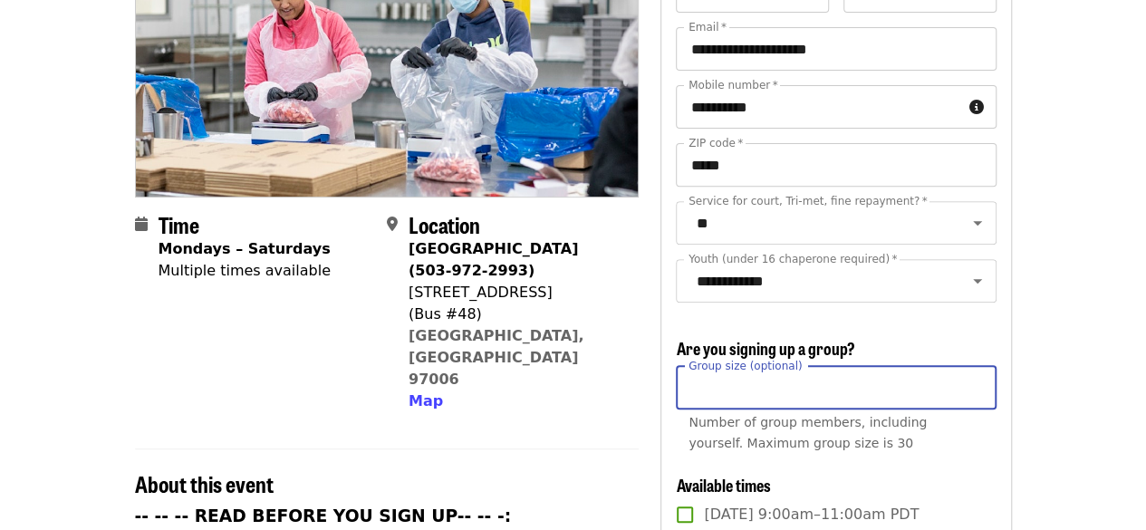
click at [742, 387] on input "Group size (optional)" at bounding box center [836, 387] width 320 height 43
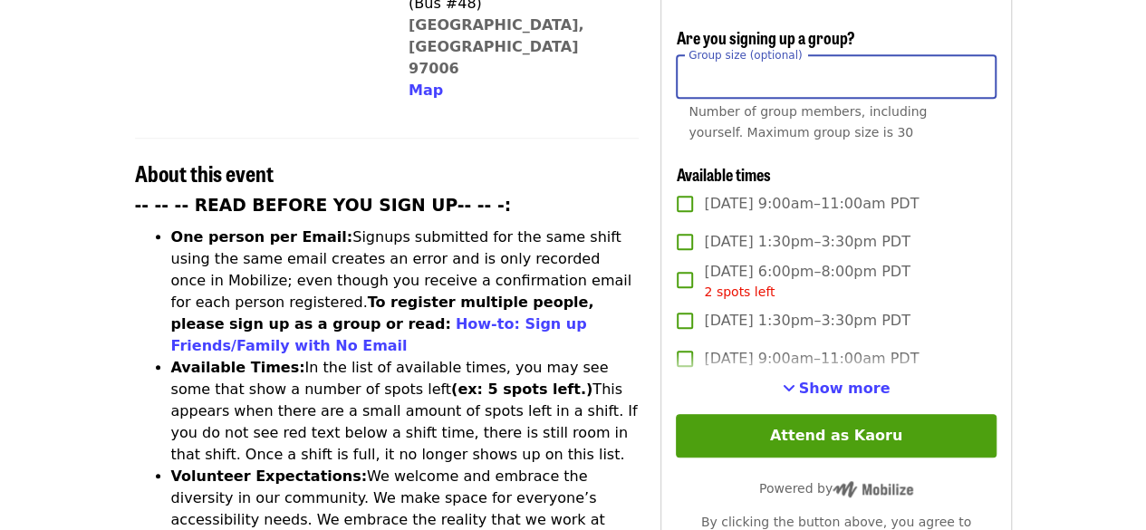
scroll to position [594, 0]
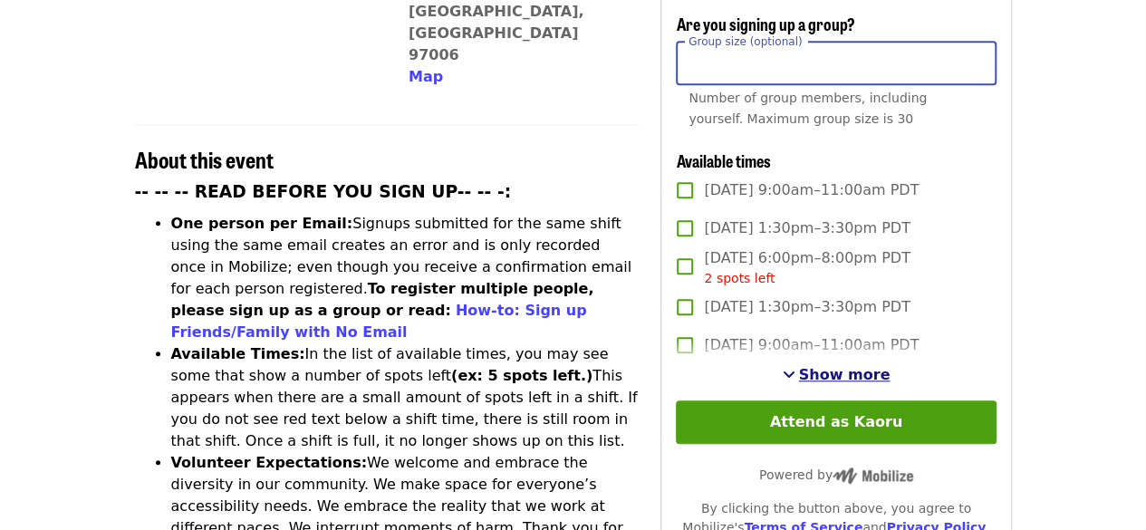
type input "*"
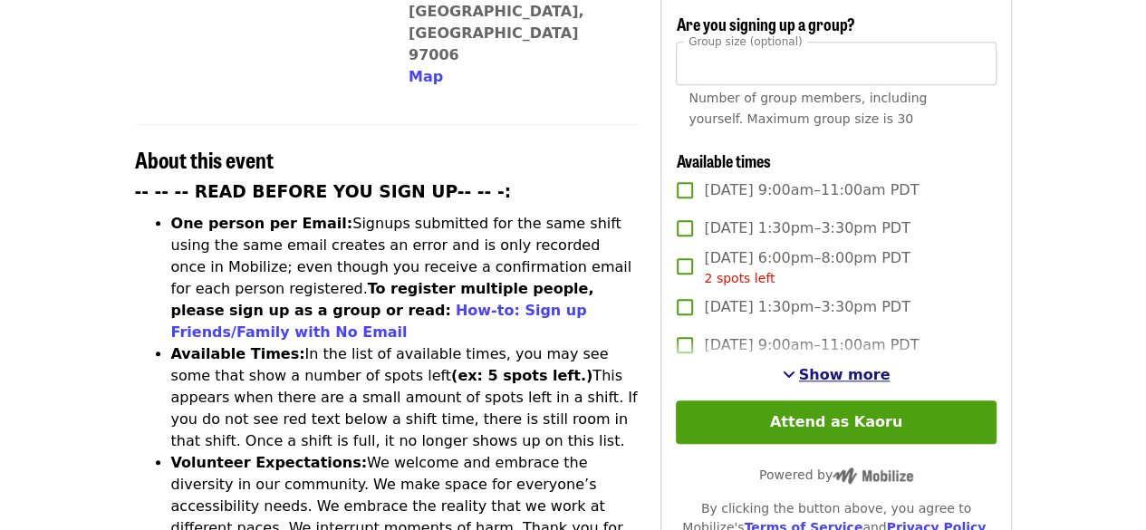
click at [812, 366] on span "Show more" at bounding box center [844, 374] width 91 height 17
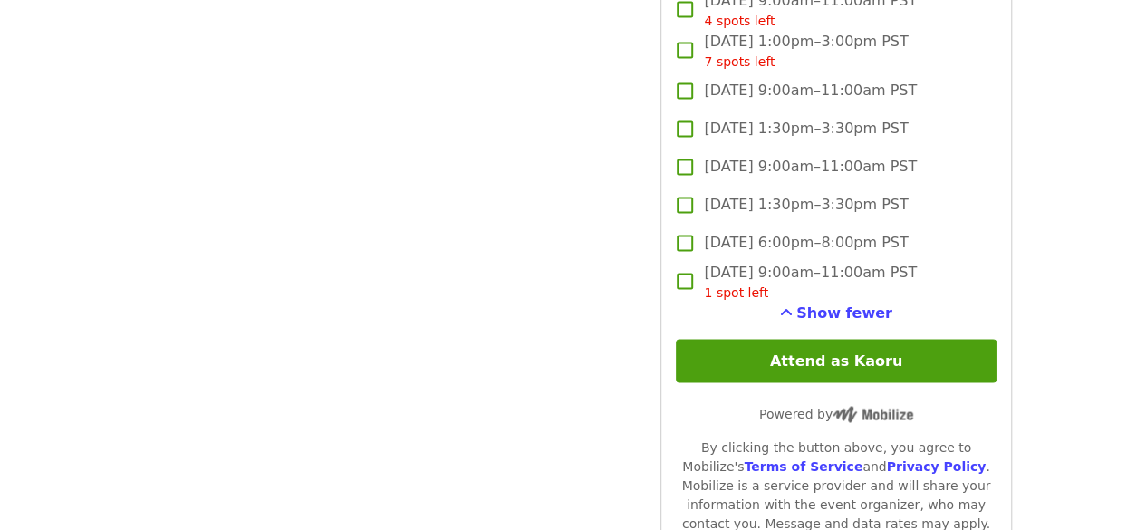
scroll to position [4766, 0]
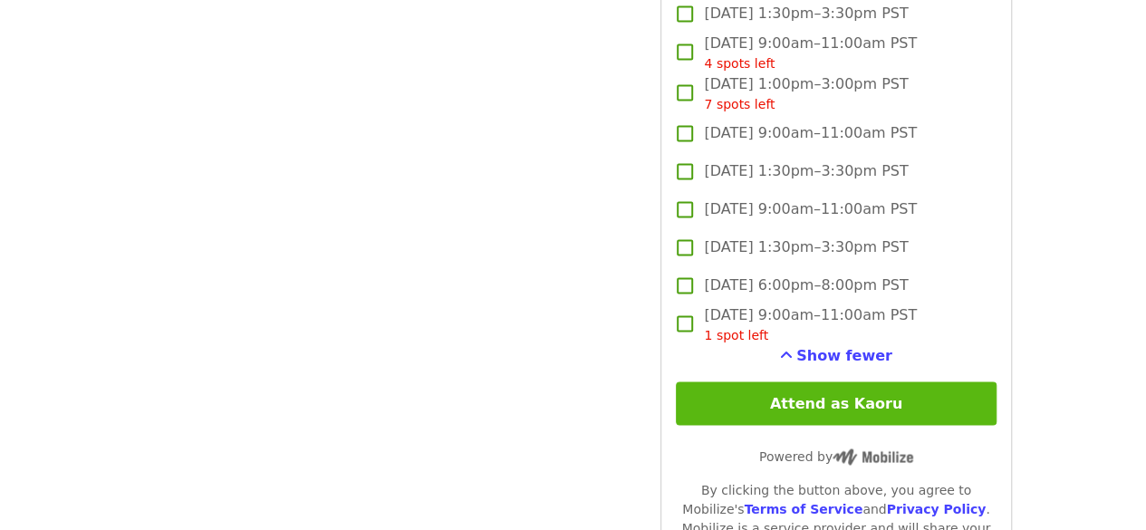
click at [881, 398] on button "Attend as Kaoru" at bounding box center [836, 402] width 320 height 43
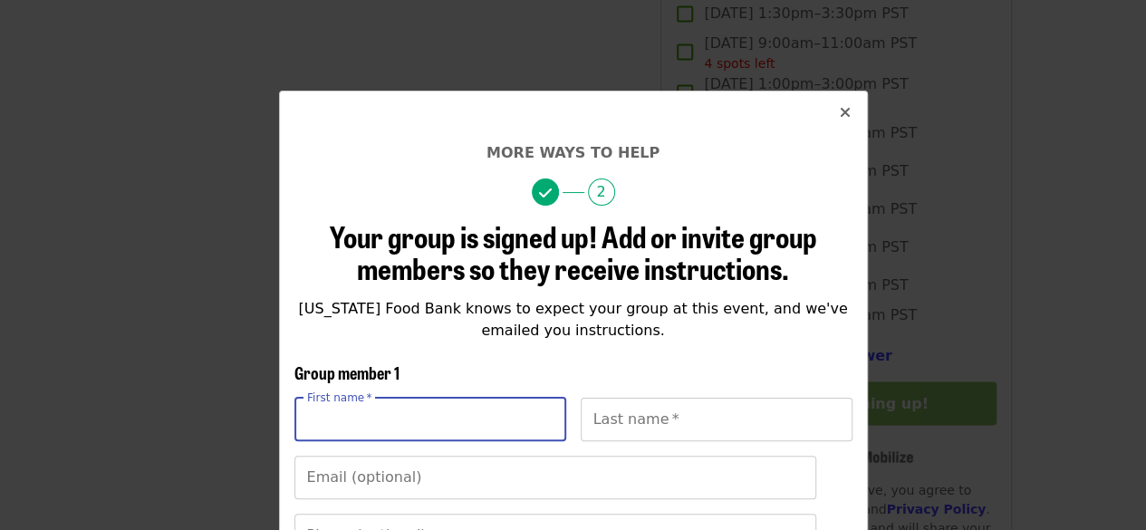
click at [483, 417] on input "First name   *" at bounding box center [430, 419] width 272 height 43
type input "*****"
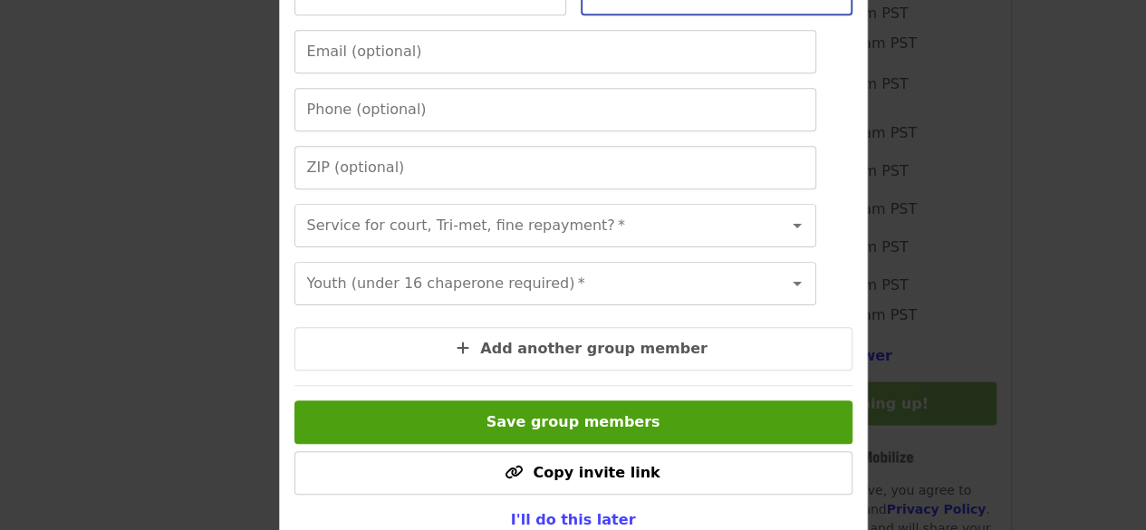
scroll to position [419, 0]
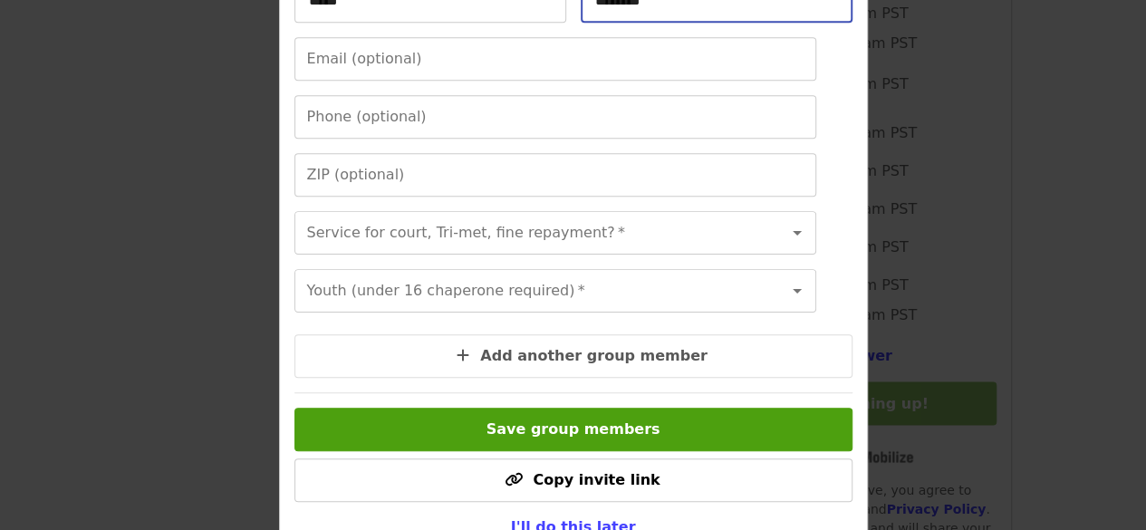
type input "********"
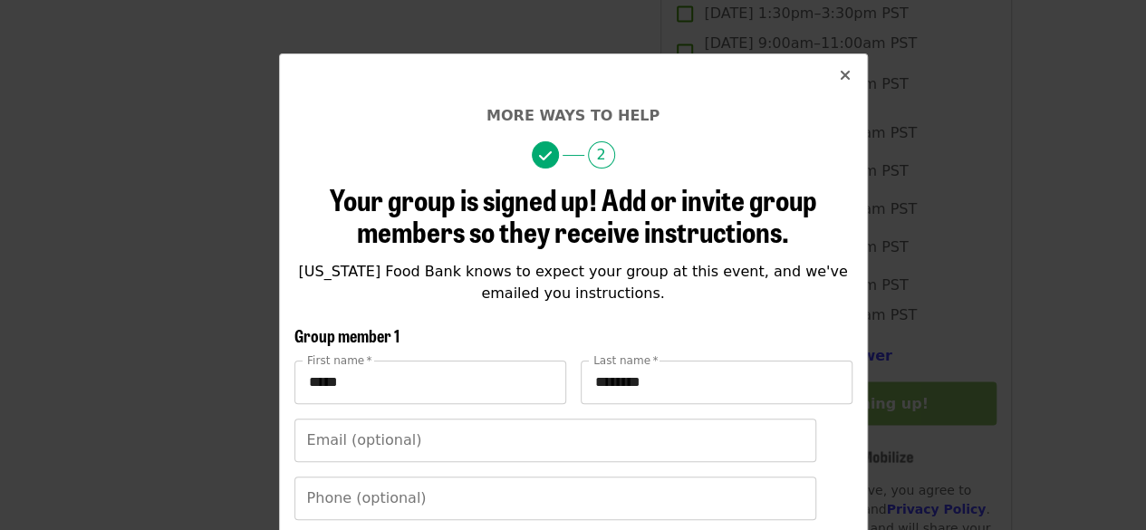
scroll to position [36, 0]
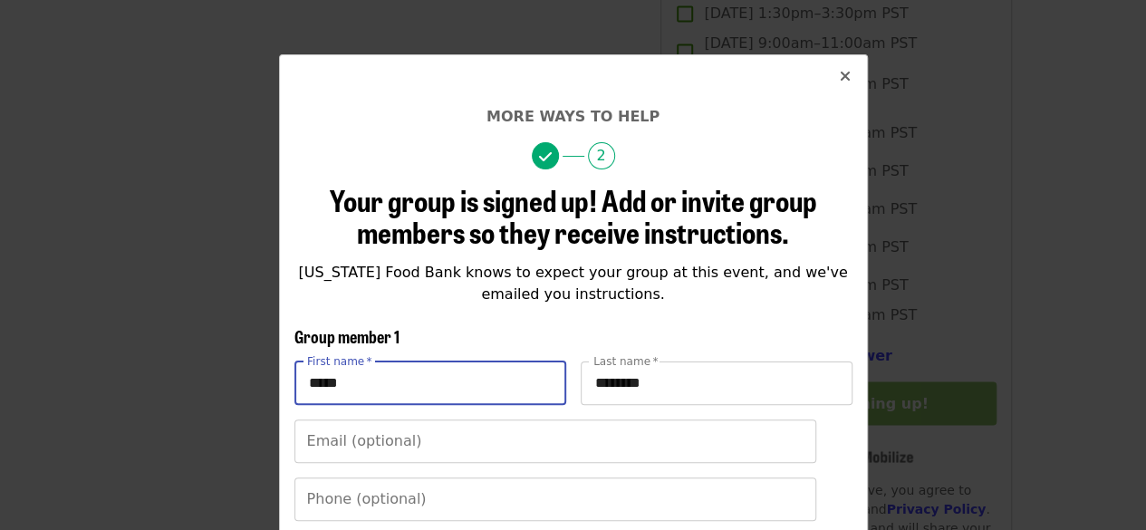
drag, startPoint x: 391, startPoint y: 389, endPoint x: 242, endPoint y: 399, distance: 149.9
click at [242, 399] on div "More ways to help 2 Your group is signed up! Add or invite group members so the…" at bounding box center [573, 265] width 1146 height 530
type input "*****"
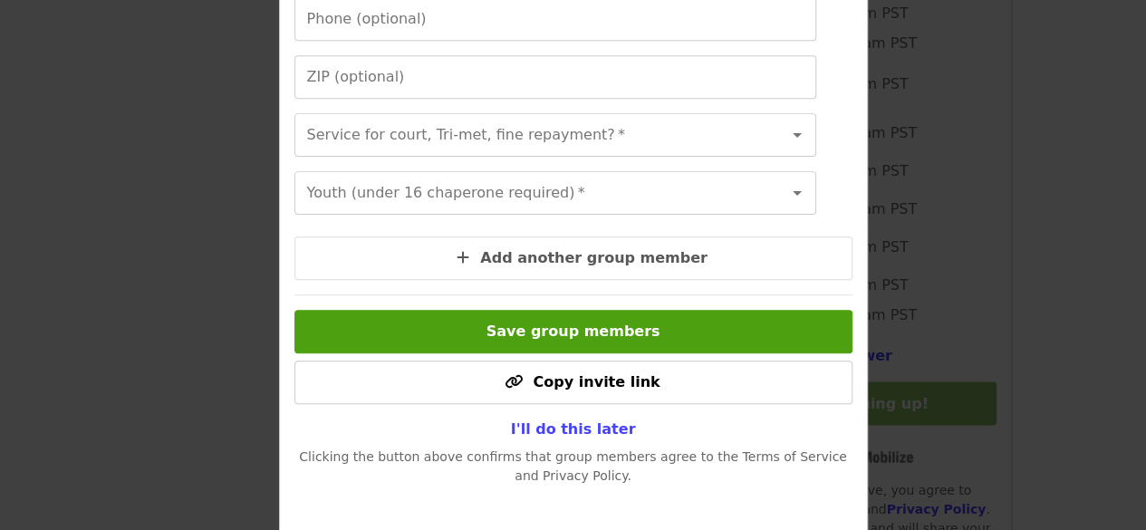
scroll to position [532, 0]
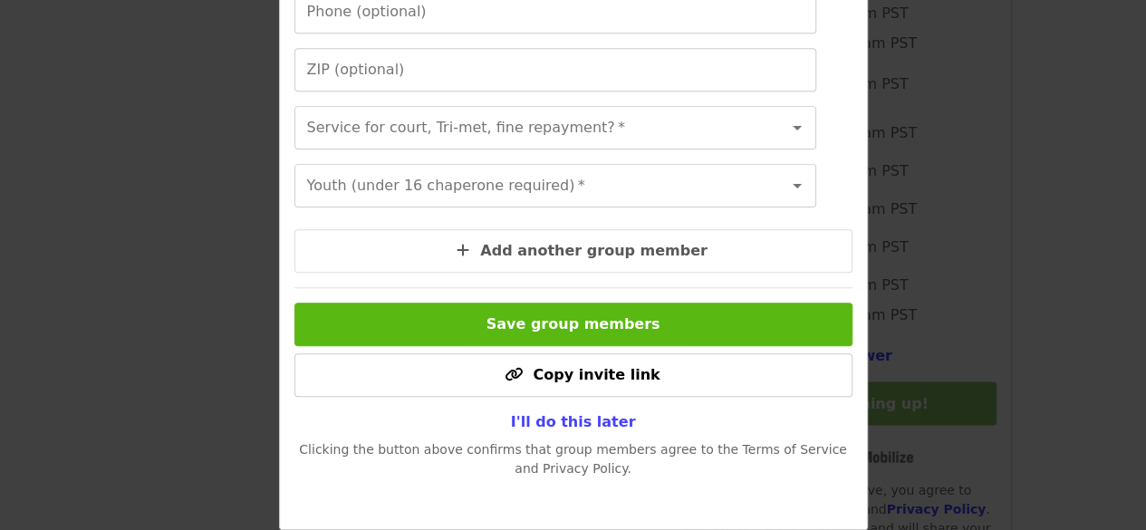
type input "*********"
click at [651, 336] on button "Save group members" at bounding box center [573, 324] width 558 height 43
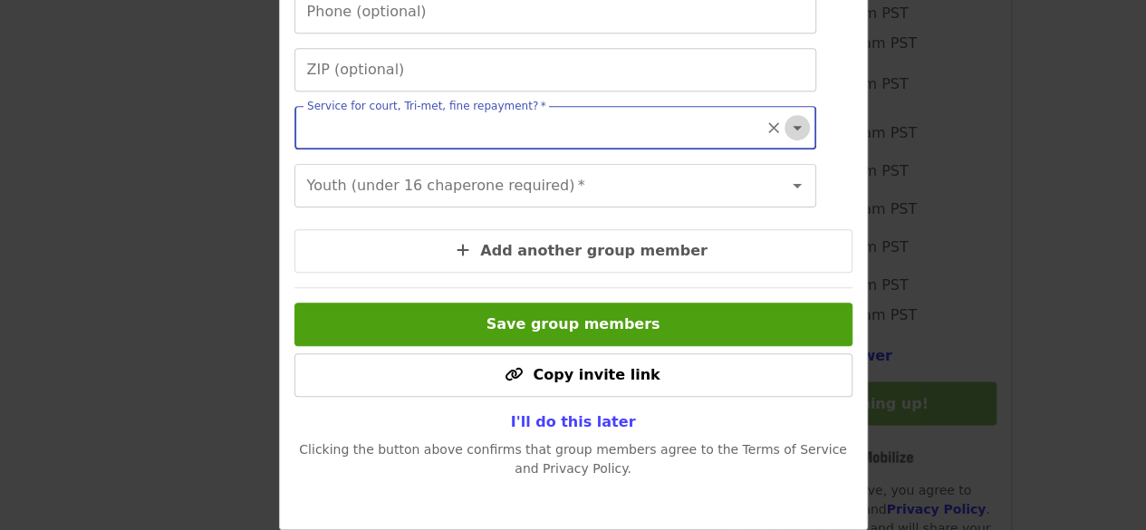
click at [793, 126] on icon "Open" at bounding box center [797, 128] width 9 height 5
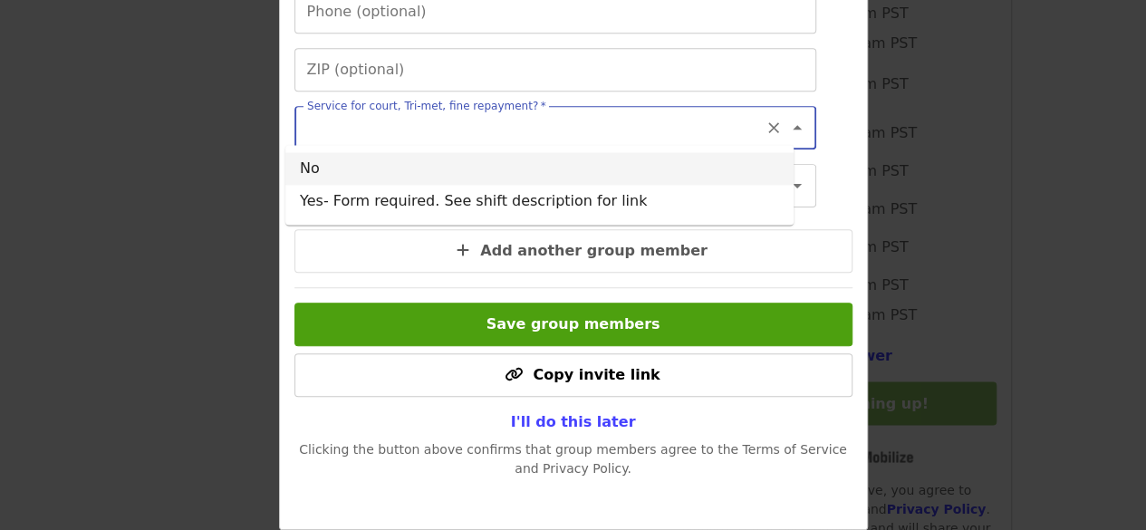
click at [339, 174] on li "No" at bounding box center [539, 168] width 508 height 33
type input "**"
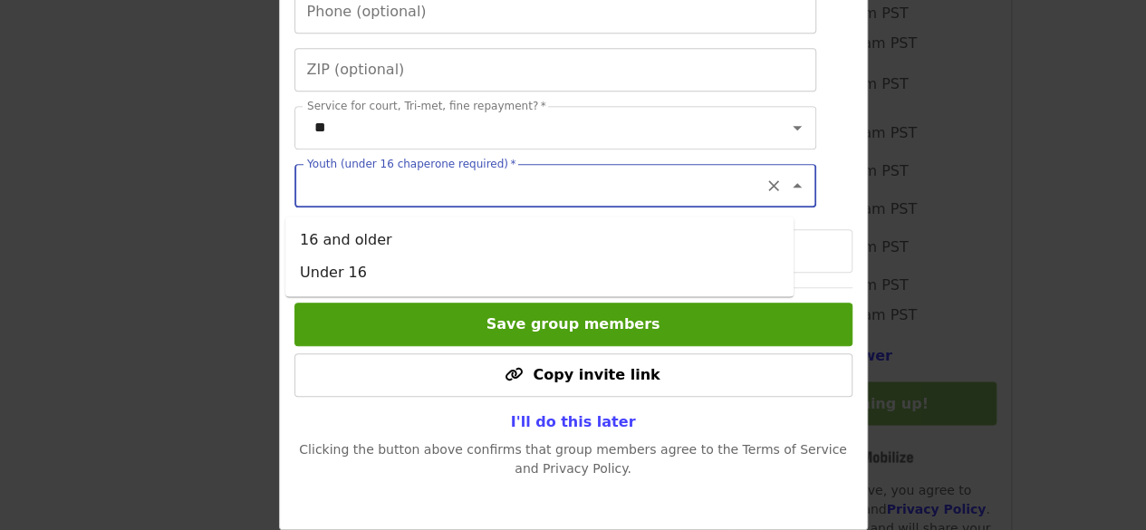
click at [355, 195] on input "Youth (under 16 chaperone required)   *" at bounding box center [533, 185] width 448 height 34
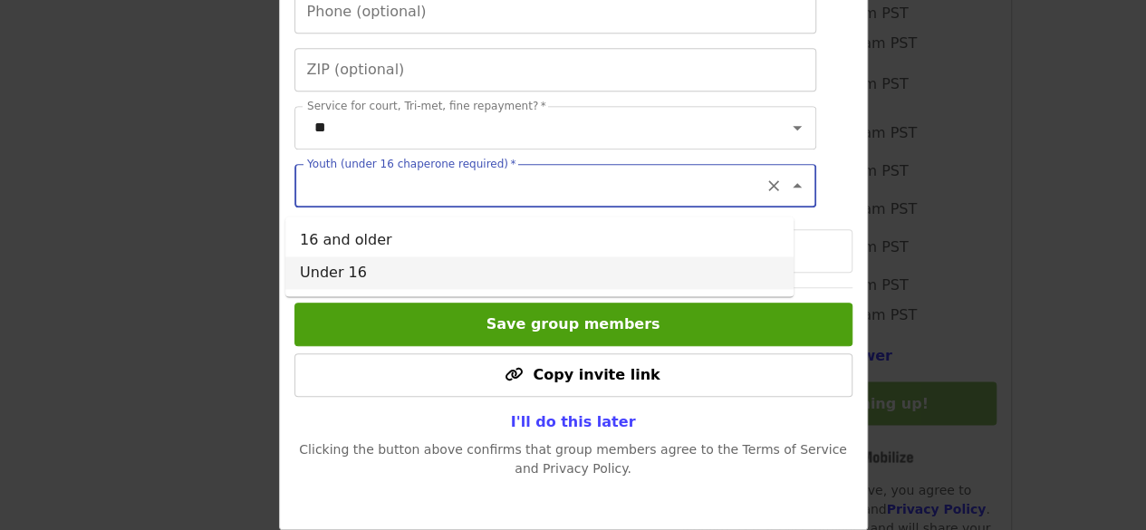
click at [350, 267] on li "Under 16" at bounding box center [539, 272] width 508 height 33
type input "********"
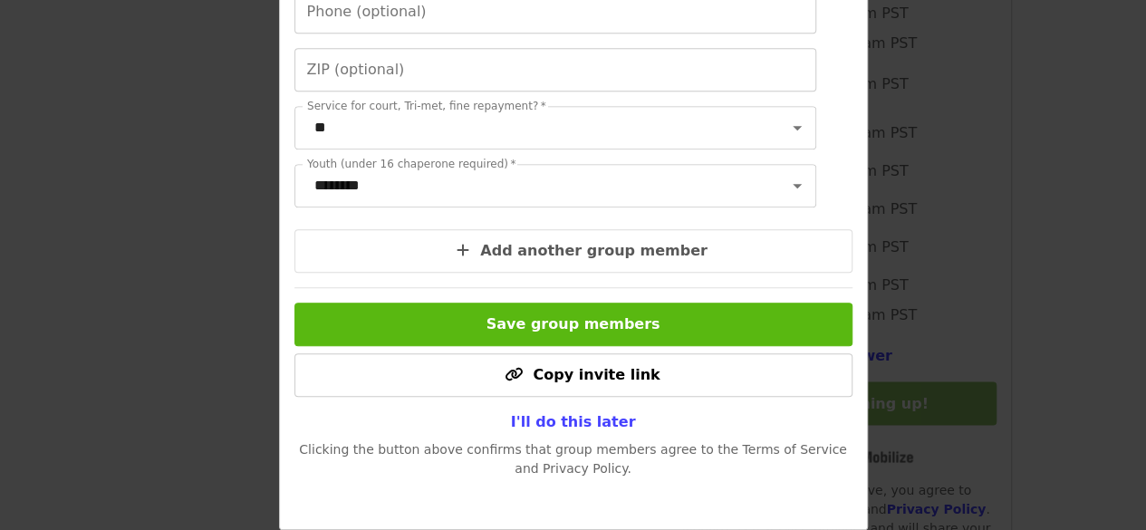
click at [422, 346] on button "Save group members" at bounding box center [573, 324] width 558 height 43
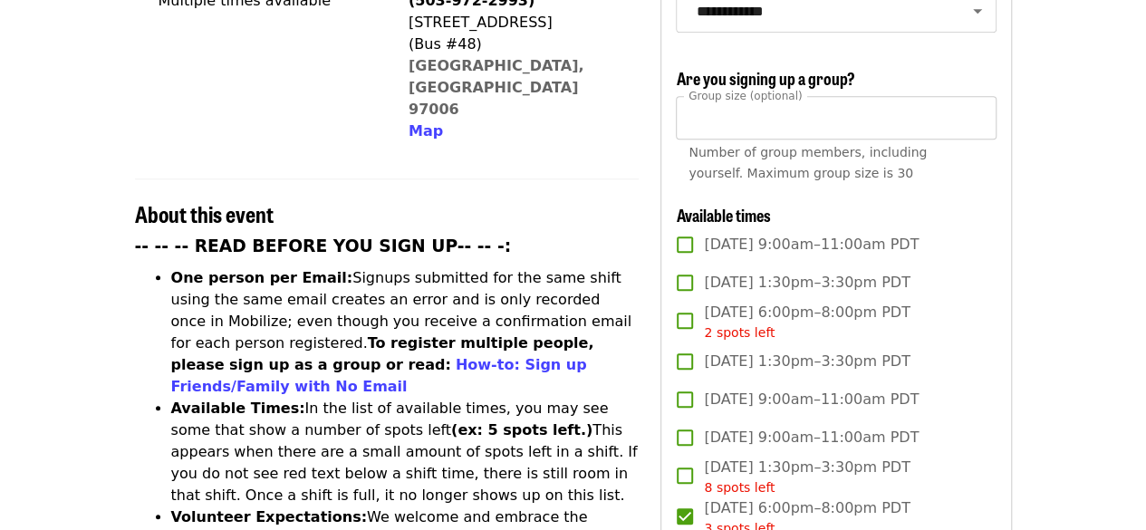
scroll to position [0, 0]
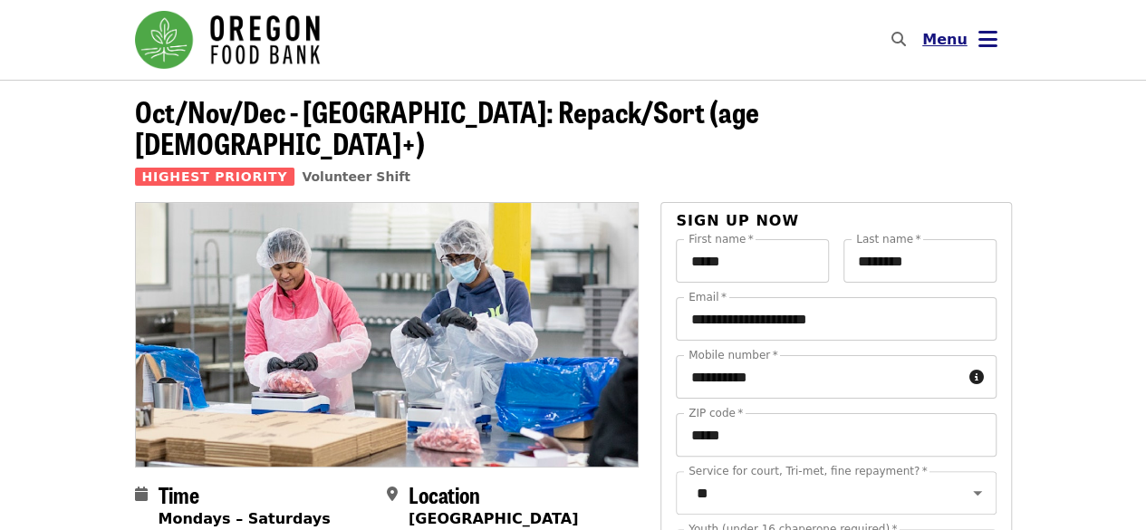
click at [948, 41] on span "Menu" at bounding box center [944, 39] width 45 height 17
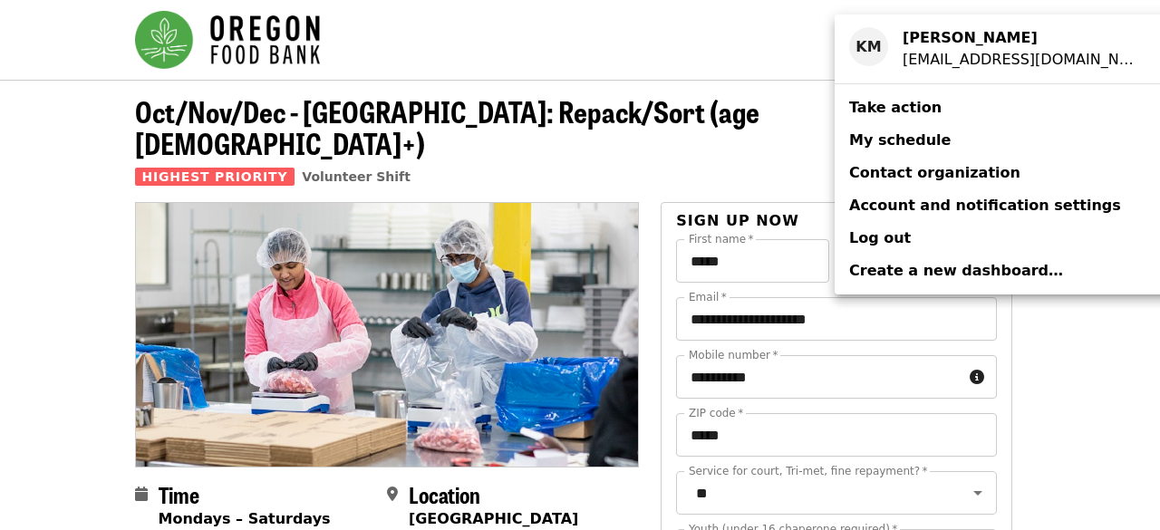
click at [889, 140] on span "My schedule" at bounding box center [899, 139] width 101 height 17
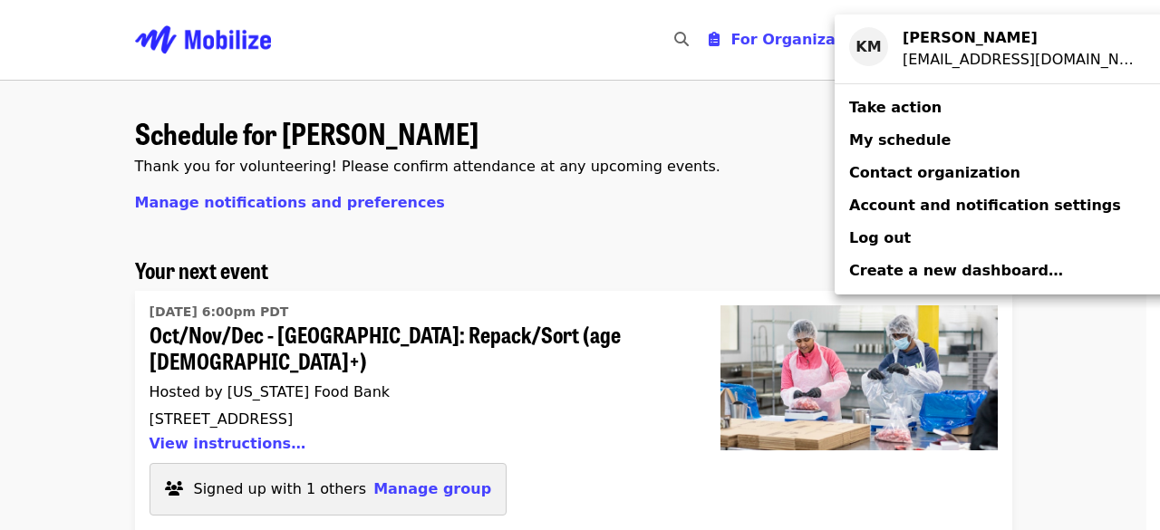
click at [889, 140] on span "My schedule" at bounding box center [899, 139] width 101 height 17
click at [1144, 97] on div "Account menu" at bounding box center [580, 265] width 1160 height 530
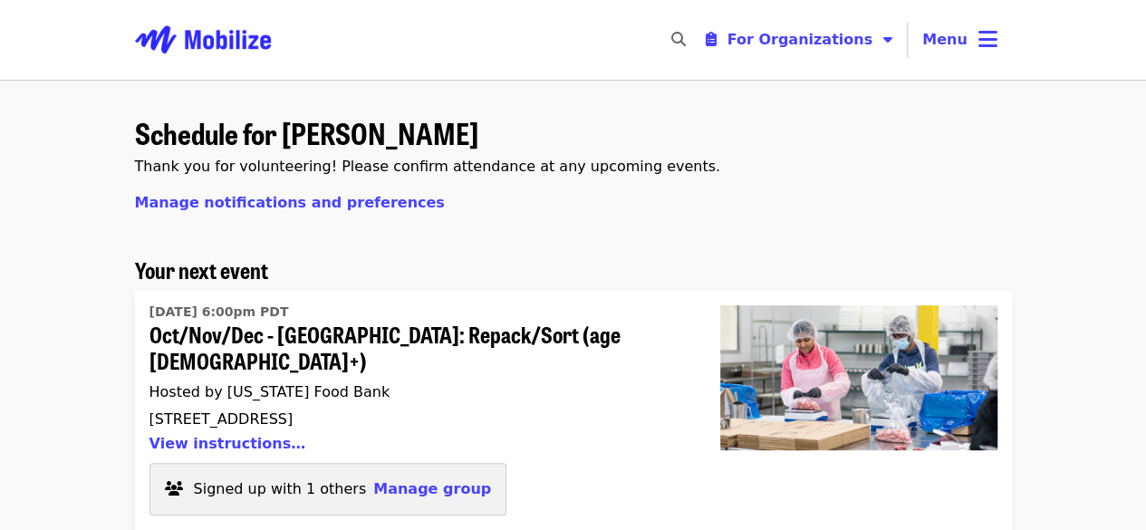
drag, startPoint x: 1141, startPoint y: 43, endPoint x: 1145, endPoint y: 93, distance: 50.9
click at [1145, 93] on html "Skip to content ​ For Organizations Menu Schedule for [PERSON_NAME] Thank you f…" at bounding box center [573, 265] width 1146 height 530
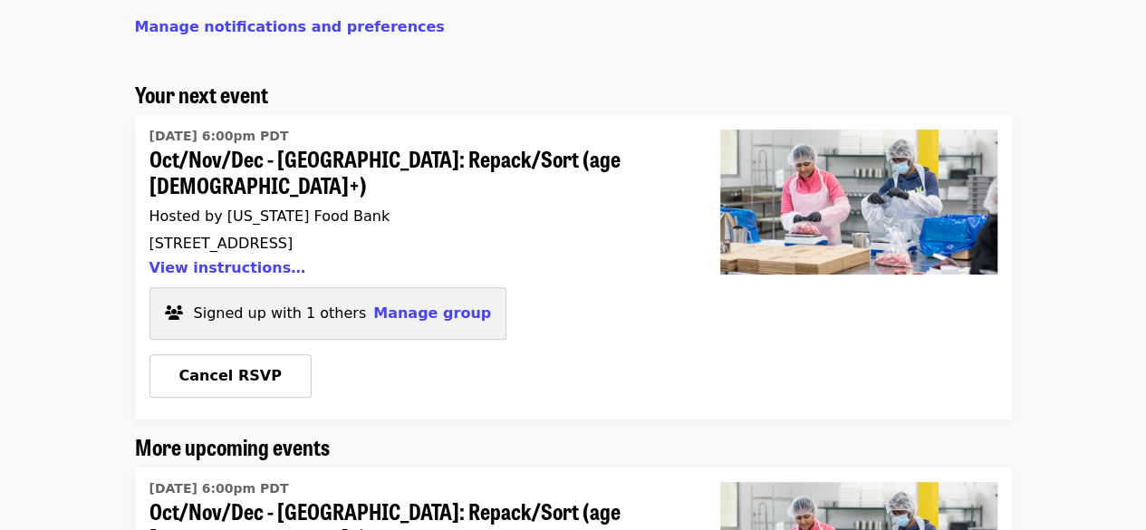
scroll to position [129, 0]
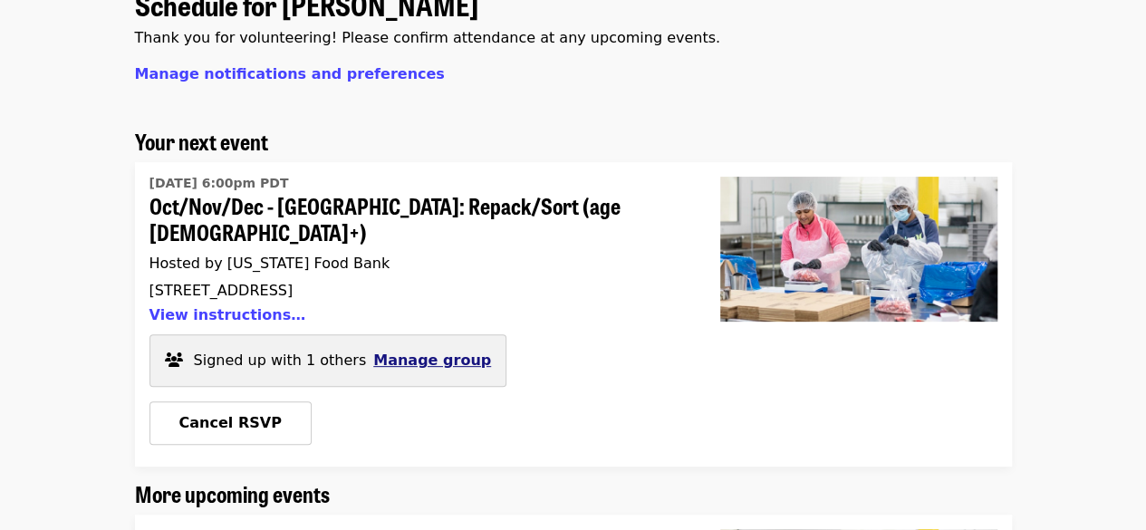
click at [394, 351] on span "Manage group" at bounding box center [432, 359] width 118 height 17
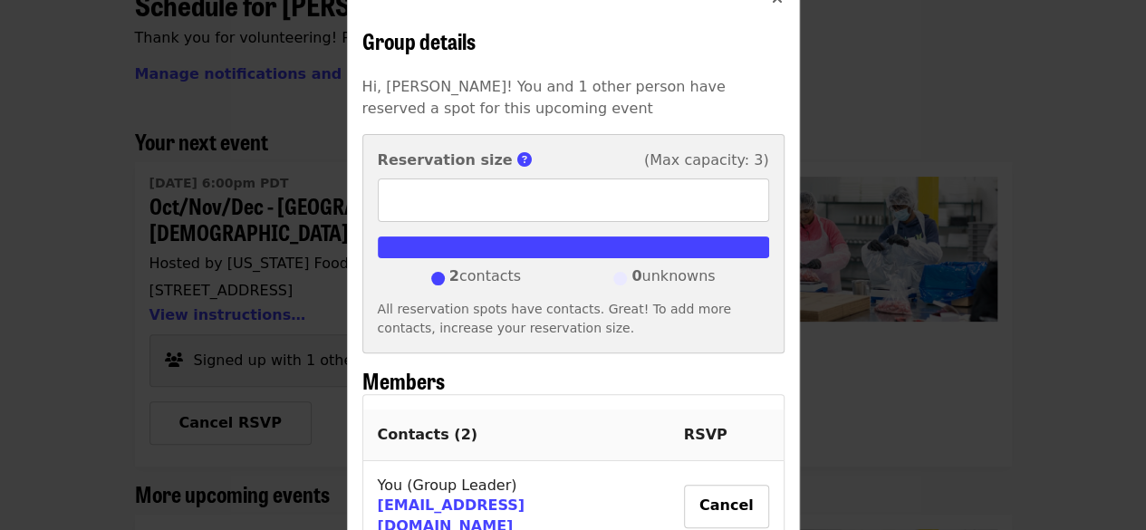
scroll to position [0, 0]
